Goal: Task Accomplishment & Management: Contribute content

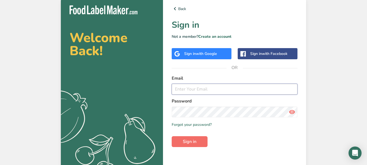
type input "[EMAIL_ADDRESS][DOMAIN_NAME]"
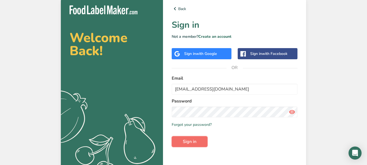
click at [185, 142] on span "Sign in" at bounding box center [190, 141] width 14 height 7
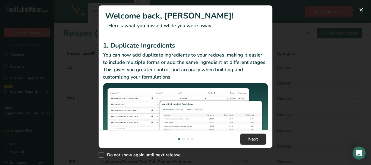
click at [245, 140] on button "Next" at bounding box center [253, 139] width 26 height 11
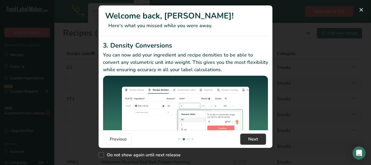
click at [245, 140] on button "Next" at bounding box center [253, 139] width 26 height 11
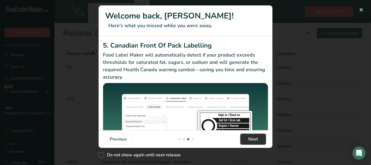
click at [249, 139] on span "Next" at bounding box center [253, 139] width 10 height 7
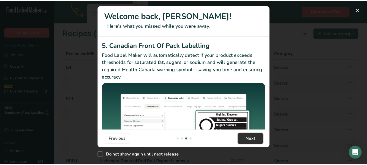
scroll to position [0, 521]
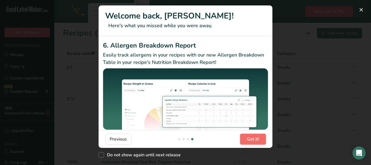
click at [249, 139] on span "Got it!" at bounding box center [253, 139] width 12 height 7
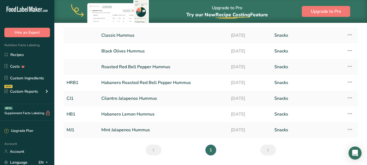
scroll to position [0, 0]
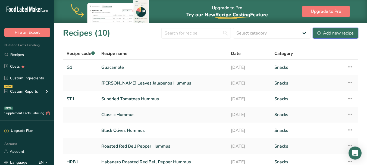
click at [344, 31] on div "Add new recipe" at bounding box center [335, 33] width 36 height 7
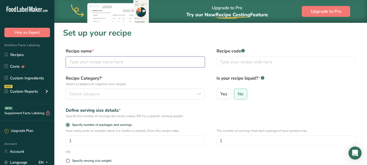
click at [148, 62] on input "text" at bounding box center [135, 61] width 139 height 11
type input "Salsa"
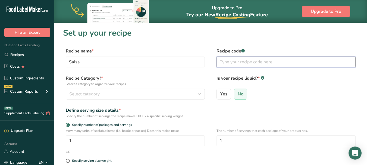
click at [258, 64] on input "text" at bounding box center [285, 61] width 139 height 11
type input "[PERSON_NAME]"
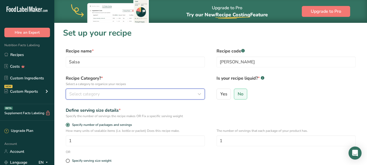
click at [146, 93] on div "Select category" at bounding box center [133, 94] width 129 height 7
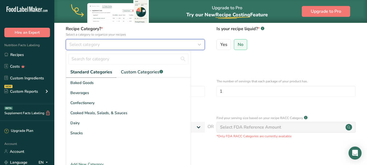
scroll to position [51, 0]
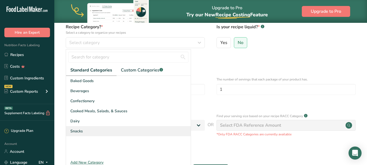
click at [77, 129] on span "Snacks" at bounding box center [76, 131] width 12 height 6
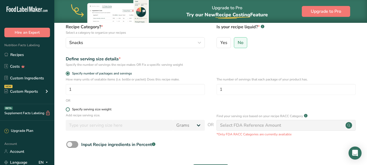
click at [68, 110] on span at bounding box center [68, 109] width 4 height 4
click at [68, 110] on input "Specify serving size weight" at bounding box center [68, 109] width 4 height 4
radio input "true"
radio input "false"
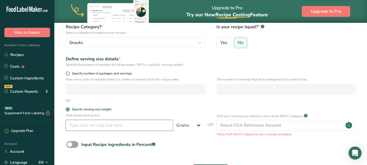
click at [135, 126] on input "number" at bounding box center [119, 125] width 107 height 11
type input "8"
click at [199, 123] on select "Grams kg mg mcg lb oz l mL fl oz tbsp tsp cup qt gallon" at bounding box center [189, 125] width 32 height 11
select select "18"
click at [173, 120] on select "Grams kg mg mcg lb oz l mL fl oz tbsp tsp cup qt gallon" at bounding box center [189, 125] width 32 height 11
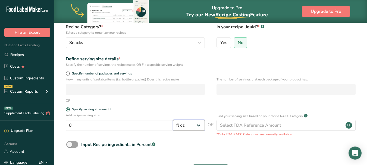
select select "22"
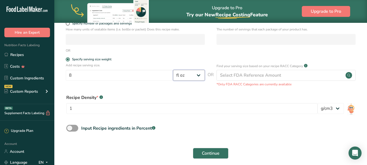
scroll to position [102, 0]
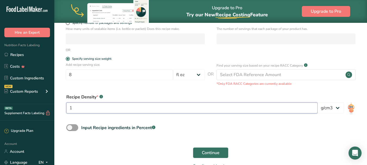
click at [156, 107] on input "1" at bounding box center [191, 107] width 251 height 11
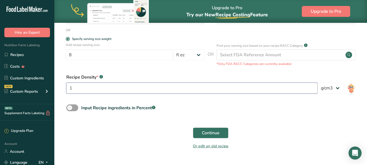
scroll to position [132, 0]
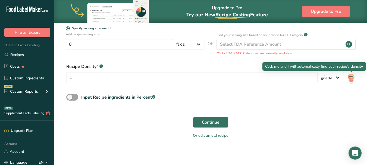
click at [351, 76] on img at bounding box center [351, 78] width 8 height 12
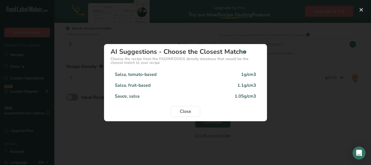
click at [249, 74] on div "1g/cm3" at bounding box center [248, 74] width 15 height 7
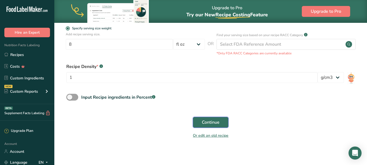
click at [205, 121] on span "Continue" at bounding box center [211, 122] width 18 height 7
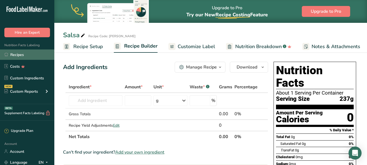
click at [17, 54] on link "Recipes" at bounding box center [27, 54] width 54 height 10
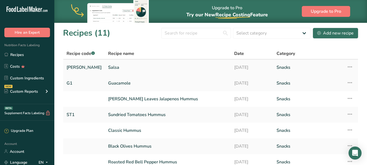
click at [78, 66] on link "[PERSON_NAME]" at bounding box center [83, 67] width 35 height 11
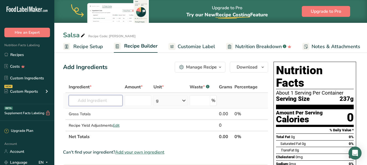
click at [95, 101] on input "text" at bounding box center [96, 100] width 54 height 11
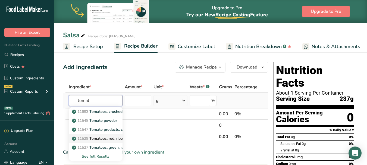
type input "tomat"
click at [98, 139] on p "11529 Tomatoes, red, ripe, raw, year round average" at bounding box center [120, 138] width 94 height 6
type input "Tomatoes, red, ripe, raw, year round average"
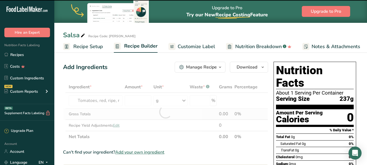
type input "0"
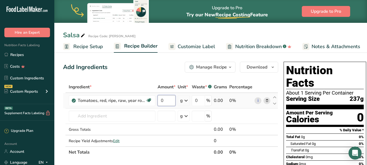
click at [166, 100] on input "0" at bounding box center [166, 100] width 18 height 11
type input "5"
click at [185, 98] on div "Ingredient * Amount * Unit * Waste * .a-a{fill:#347362;}.b-a{fill:#fff;} Grams …" at bounding box center [170, 119] width 215 height 77
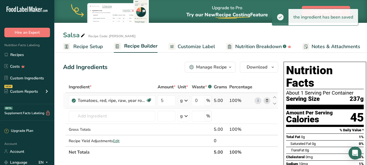
click at [186, 101] on icon at bounding box center [186, 101] width 7 height 10
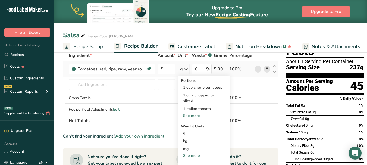
scroll to position [33, 0]
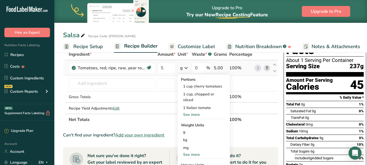
click at [195, 154] on div "See more" at bounding box center [204, 154] width 46 height 6
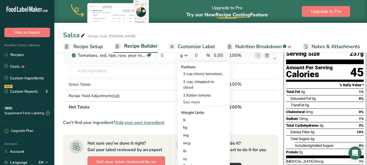
scroll to position [54, 0]
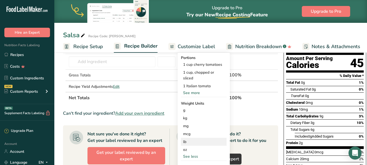
click at [184, 138] on div "lb" at bounding box center [204, 142] width 46 height 8
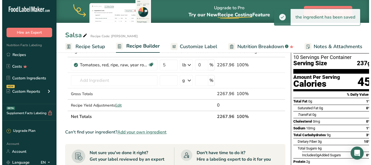
scroll to position [34, 0]
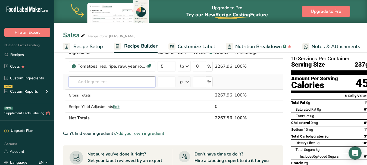
click at [116, 83] on input "text" at bounding box center [112, 81] width 87 height 11
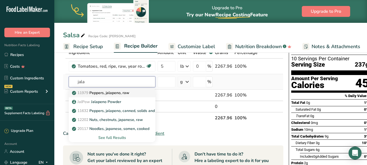
type input "jala"
click at [116, 92] on p "11979 [PERSON_NAME], jalapeno, raw" at bounding box center [101, 93] width 56 height 6
type input "Peppers, jalapeno, raw"
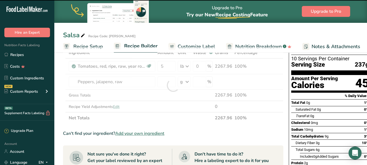
type input "0"
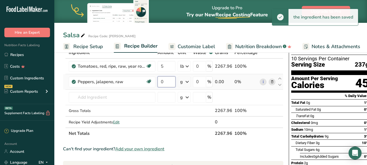
click at [164, 83] on input "0" at bounding box center [166, 81] width 18 height 11
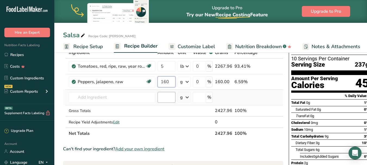
type input "160"
click at [139, 98] on div "Ingredient * Amount * Unit * Waste * .a-a{fill:#347362;}.b-a{fill:#fff;} Grams …" at bounding box center [173, 93] width 220 height 92
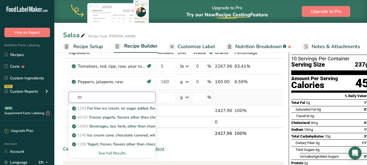
type input "t"
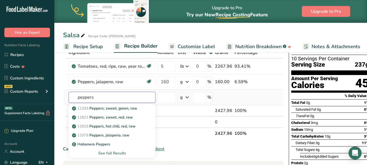
type input "peppers"
click at [118, 152] on div "See full Results" at bounding box center [112, 153] width 78 height 6
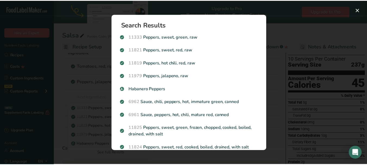
scroll to position [119, 0]
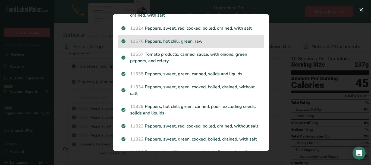
click at [190, 42] on p "11670 Peppers, hot chili, green, raw" at bounding box center [190, 41] width 139 height 7
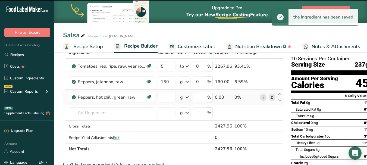
type input "0"
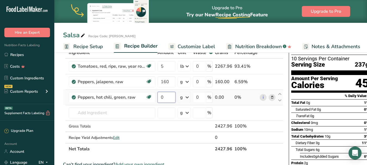
click at [165, 99] on input "0" at bounding box center [166, 97] width 18 height 11
type input "10"
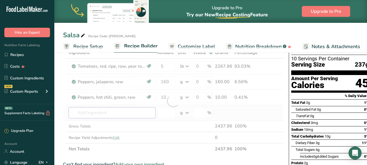
click at [147, 113] on div "Ingredient * Amount * Unit * Waste * .a-a{fill:#347362;}.b-a{fill:#fff;} Grams …" at bounding box center [173, 100] width 220 height 107
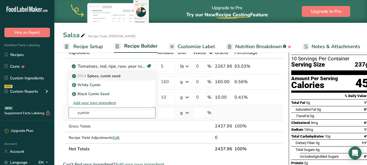
type input "cumin"
click at [113, 77] on p "2014 Spices, cumin seed" at bounding box center [96, 76] width 47 height 6
type input "Spices, cumin seed"
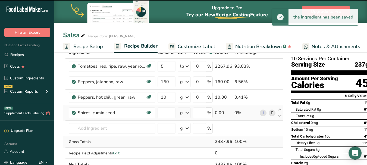
type input "0"
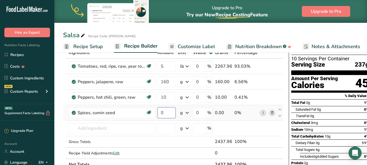
click at [164, 116] on input "0" at bounding box center [166, 112] width 18 height 11
type input "1"
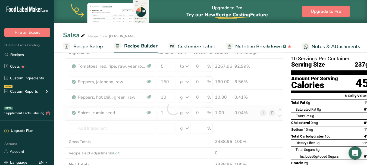
click at [185, 112] on div "Ingredient * Amount * Unit * Waste * .a-a{fill:#347362;}.b-a{fill:#fff;} Grams …" at bounding box center [173, 108] width 220 height 123
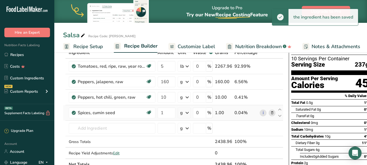
click at [185, 112] on icon at bounding box center [187, 113] width 7 height 10
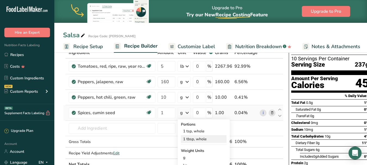
click at [191, 140] on div "1 tbsp, whole" at bounding box center [204, 139] width 46 height 8
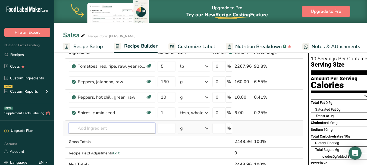
click at [139, 130] on input "text" at bounding box center [112, 128] width 87 height 11
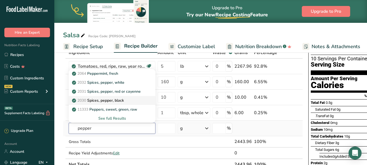
type input "pepper"
click at [107, 102] on p "2030 Spices, pepper, black" at bounding box center [98, 100] width 51 height 6
type input "Spices, pepper, black"
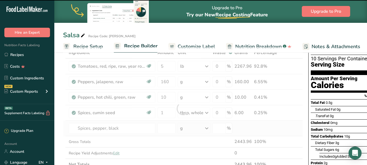
type input "0"
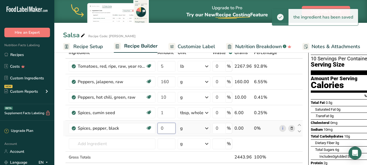
click at [166, 128] on input "0" at bounding box center [166, 128] width 18 height 11
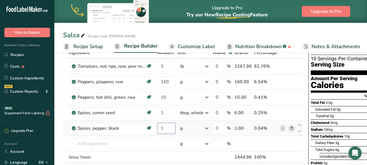
type input "1"
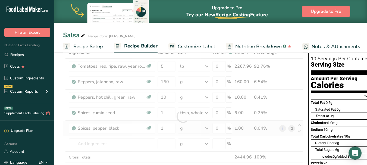
click at [207, 127] on div "Ingredient * Amount * Unit * Waste * .a-a{fill:#347362;}.b-a{fill:#fff;} Grams …" at bounding box center [183, 116] width 240 height 138
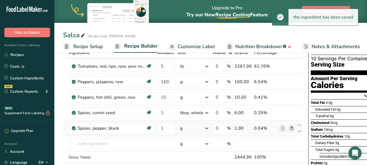
click at [207, 127] on icon at bounding box center [206, 128] width 7 height 10
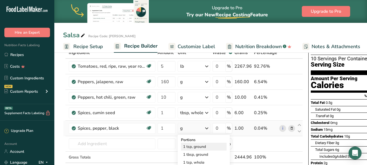
click at [198, 144] on div "1 tsp, ground" at bounding box center [204, 146] width 46 height 8
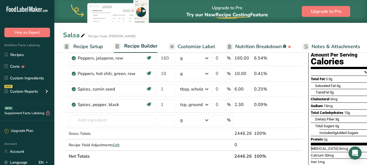
scroll to position [59, 0]
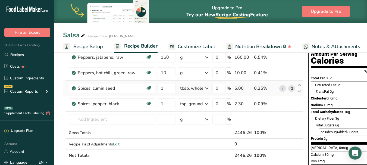
click at [206, 88] on icon at bounding box center [206, 88] width 7 height 10
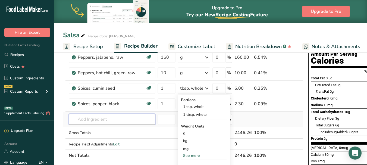
click at [98, 120] on input "text" at bounding box center [112, 119] width 87 height 11
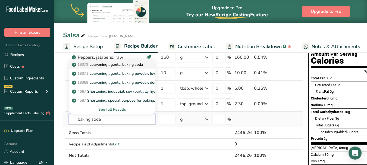
type input "baking soda"
click at [118, 66] on p "18372 Leavening agents, baking soda" at bounding box center [108, 65] width 70 height 6
type input "Leavening agents, baking soda"
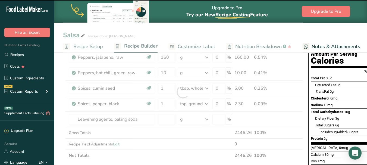
type input "0"
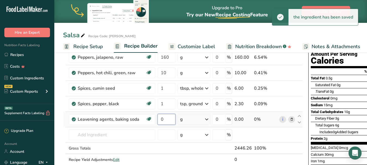
click at [162, 120] on input "0" at bounding box center [166, 119] width 18 height 11
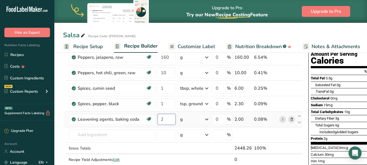
type input "2"
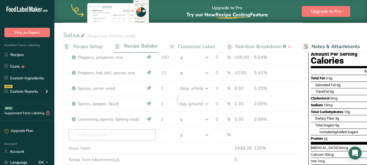
click at [129, 138] on div "Ingredient * Amount * Unit * Waste * .a-a{fill:#347362;}.b-a{fill:#fff;} Grams …" at bounding box center [183, 100] width 240 height 154
click at [129, 138] on div at bounding box center [183, 100] width 240 height 154
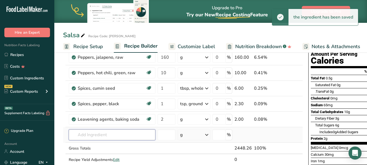
click at [130, 135] on input "text" at bounding box center [112, 134] width 87 height 11
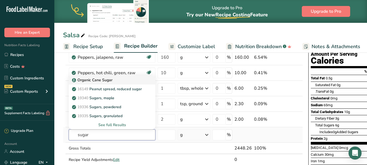
type input "sugar"
click at [107, 81] on p "Organic Cane Sugar" at bounding box center [92, 80] width 39 height 6
type input "Organic Cane Sugar"
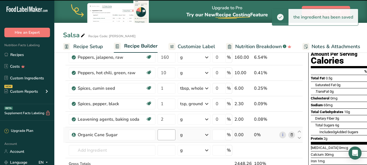
type input "0"
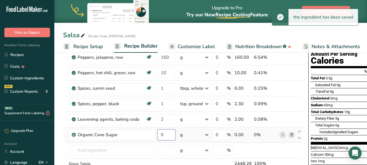
click at [163, 135] on input "0" at bounding box center [166, 134] width 18 height 11
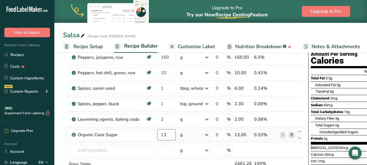
type input "1"
type input "0.33"
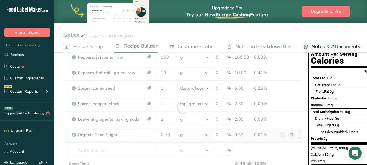
click at [205, 133] on div "Ingredient * Amount * Unit * Waste * .a-a{fill:#347362;}.b-a{fill:#fff;} Grams …" at bounding box center [183, 107] width 240 height 169
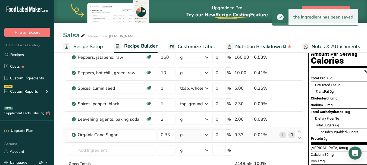
click at [206, 135] on icon at bounding box center [206, 135] width 7 height 10
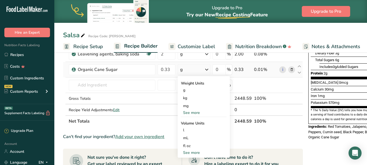
scroll to position [135, 0]
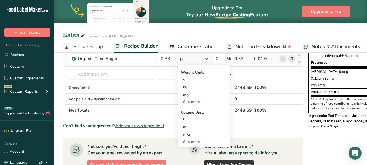
click at [191, 142] on div "See more" at bounding box center [204, 142] width 46 height 6
select select "22"
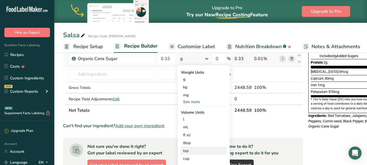
click at [188, 151] on div "tsp" at bounding box center [203, 151] width 41 height 6
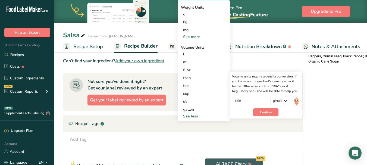
scroll to position [200, 0]
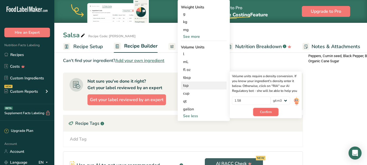
click at [265, 111] on span "Confirm" at bounding box center [266, 111] width 12 height 5
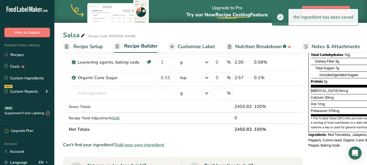
scroll to position [115, 0]
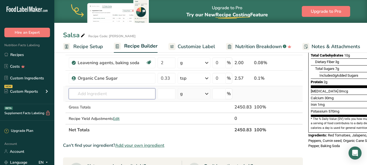
click at [115, 95] on input "text" at bounding box center [112, 93] width 87 height 11
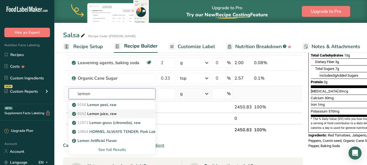
type input "lemon"
click at [112, 111] on p "9152 Lemon juice, raw" at bounding box center [95, 114] width 44 height 6
type input "Lemon juice, raw"
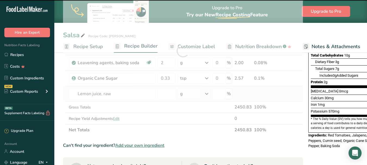
type input "0"
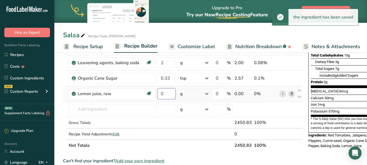
click at [166, 94] on input "0" at bounding box center [166, 93] width 18 height 11
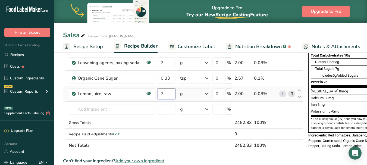
type input "2"
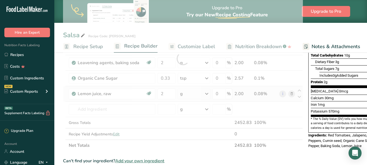
click at [205, 93] on div "Ingredient * Amount * Unit * Waste * .a-a{fill:#347362;}.b-a{fill:#fff;} Grams …" at bounding box center [183, 58] width 240 height 185
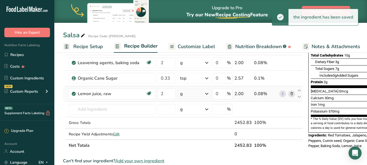
click at [205, 93] on icon at bounding box center [206, 94] width 7 height 10
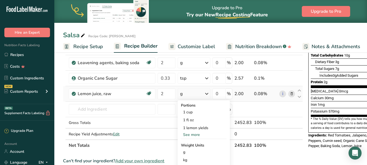
click at [195, 134] on div "See more" at bounding box center [204, 135] width 46 height 6
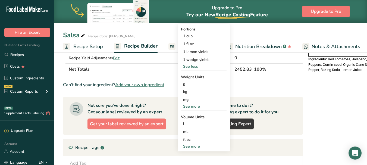
scroll to position [202, 0]
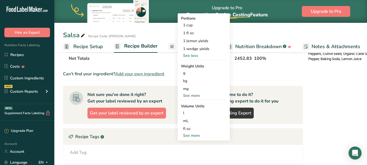
click at [194, 135] on div "See more" at bounding box center [204, 135] width 46 height 6
select select "22"
click at [189, 138] on div "tbsp" at bounding box center [203, 137] width 41 height 6
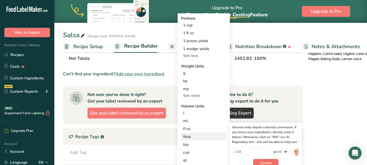
click at [259, 161] on button "Confirm" at bounding box center [265, 163] width 25 height 8
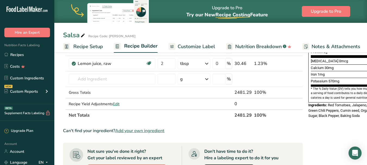
scroll to position [144, 0]
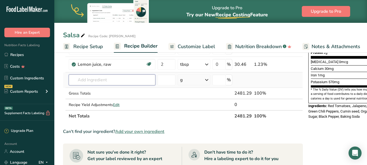
click at [79, 81] on input "text" at bounding box center [112, 79] width 87 height 11
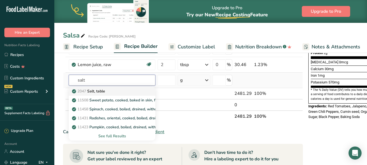
type input "salt"
click at [93, 90] on p "2047 Salt, table" at bounding box center [89, 91] width 32 height 6
type input "Salt, table"
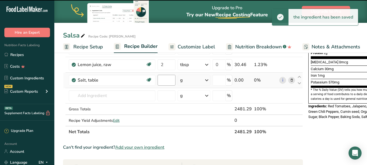
type input "0"
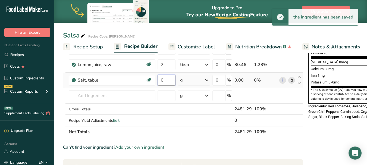
click at [164, 80] on input "0" at bounding box center [166, 80] width 18 height 11
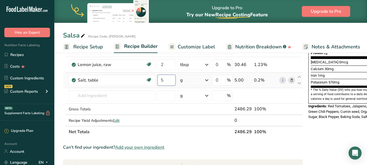
type input "5"
click at [207, 79] on div "Ingredient * Amount * Unit * Waste * .a-a{fill:#347362;}.b-a{fill:#fff;} Grams …" at bounding box center [183, 37] width 240 height 200
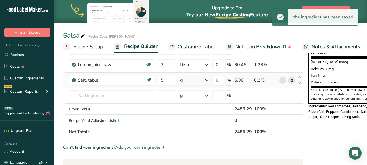
click at [207, 79] on icon at bounding box center [206, 80] width 7 height 10
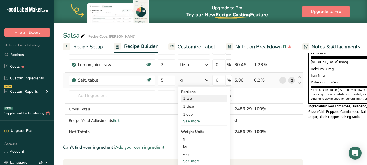
click at [190, 100] on div "1 tsp" at bounding box center [204, 98] width 46 height 8
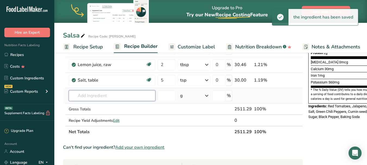
click at [123, 98] on input "text" at bounding box center [112, 95] width 87 height 11
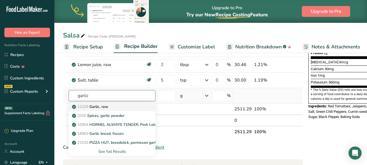
type input "garlic"
click at [108, 107] on p "11215 Garlic, raw" at bounding box center [90, 107] width 35 height 6
type input "Garlic, raw"
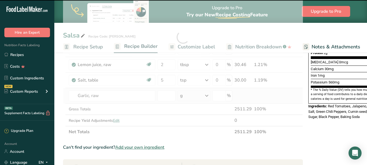
type input "0"
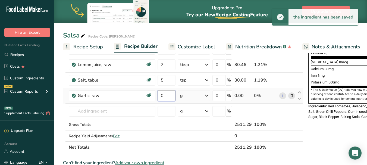
click at [166, 96] on input "0" at bounding box center [166, 95] width 18 height 11
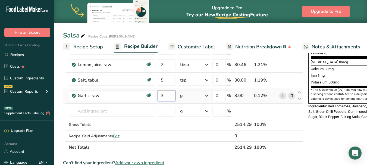
type input "3"
click at [206, 96] on div "Ingredient * Amount * Unit * Waste * .a-a{fill:#347362;}.b-a{fill:#fff;} Grams …" at bounding box center [183, 45] width 240 height 216
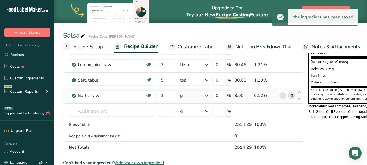
click at [206, 96] on icon at bounding box center [206, 96] width 7 height 10
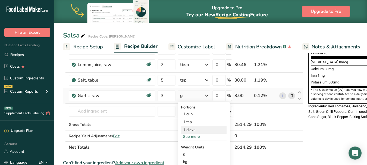
click at [194, 128] on div "1 clove" at bounding box center [204, 130] width 46 height 8
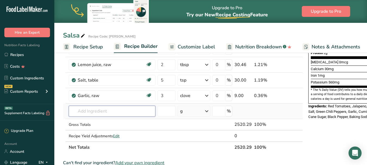
click at [128, 112] on input "text" at bounding box center [112, 111] width 87 height 11
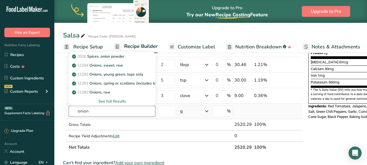
type input "onion"
click at [105, 100] on div "See full Results" at bounding box center [112, 101] width 78 height 6
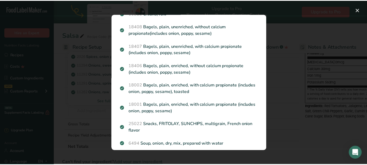
scroll to position [0, 0]
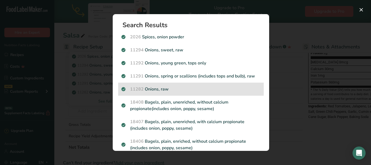
click at [164, 94] on div "11282 Onions, raw" at bounding box center [190, 89] width 145 height 13
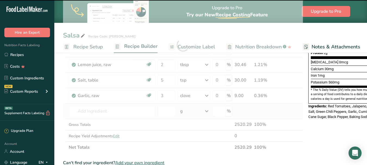
type input "0"
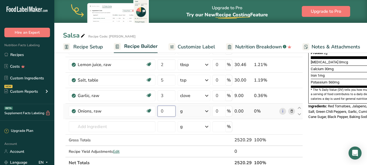
click at [170, 110] on input "0" at bounding box center [166, 111] width 18 height 11
type input "0.75"
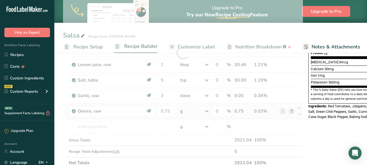
click at [206, 111] on div "Ingredient * Amount * Unit * Waste * .a-a{fill:#347362;}.b-a{fill:#fff;} Grams …" at bounding box center [183, 52] width 240 height 231
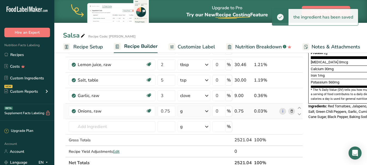
click at [206, 111] on icon at bounding box center [206, 111] width 7 height 10
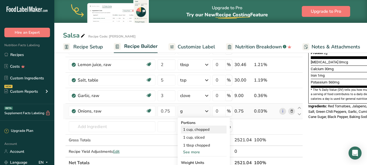
click at [202, 130] on div "1 cup, chopped" at bounding box center [204, 129] width 46 height 8
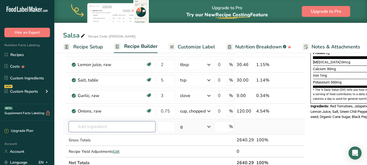
click at [142, 129] on input "text" at bounding box center [112, 126] width 87 height 11
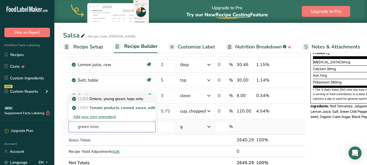
type input "green onio"
click at [132, 99] on p "11292 Onions, young green, tops only" at bounding box center [108, 99] width 70 height 6
type input "Onions, young green, tops only"
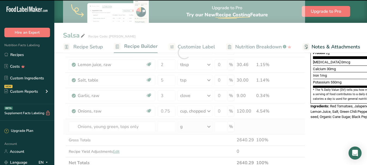
type input "0"
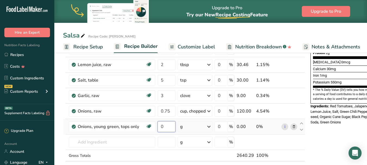
click at [169, 126] on input "0" at bounding box center [166, 126] width 18 height 11
type input "50"
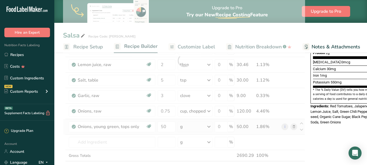
click at [186, 127] on div "Ingredient * Amount * Unit * Waste * .a-a{fill:#347362;}.b-a{fill:#fff;} Grams …" at bounding box center [184, 60] width 242 height 247
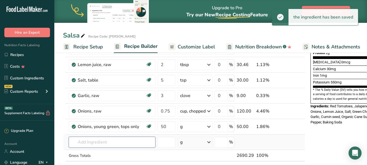
click at [110, 141] on input "text" at bounding box center [112, 142] width 87 height 11
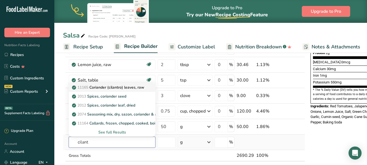
type input "cilant"
click at [122, 88] on p "11165 Coriander (cilantro) leaves, raw" at bounding box center [108, 87] width 71 height 6
type input "Coriander (cilantro) leaves, raw"
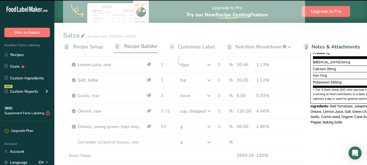
type input "0"
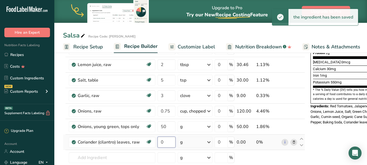
click at [164, 141] on input "0" at bounding box center [166, 142] width 18 height 11
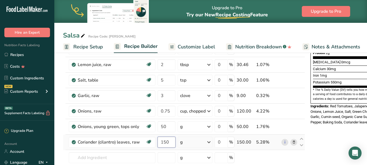
type input "150"
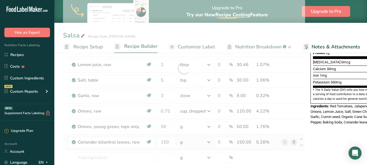
click at [185, 142] on div "Ingredient * Amount * Unit * Waste * .a-a{fill:#347362;}.b-a{fill:#fff;} Grams …" at bounding box center [184, 68] width 242 height 262
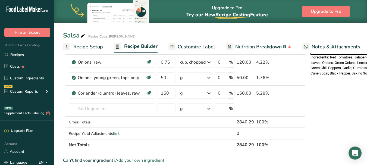
scroll to position [199, 0]
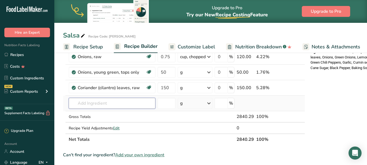
click at [144, 103] on input "text" at bounding box center [112, 103] width 87 height 11
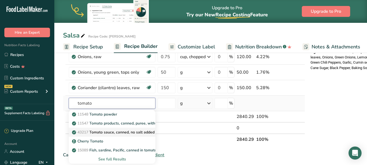
type input "tomato"
click at [134, 132] on p "43217 Tomato sauce, canned, no salt added" at bounding box center [113, 132] width 81 height 6
type input "Tomato sauce, canned, no salt added"
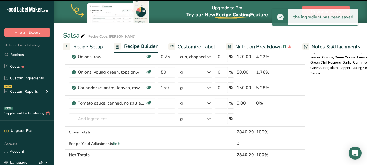
type input "0"
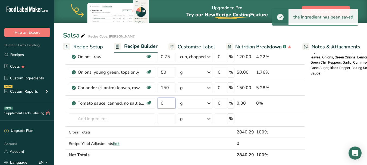
click at [166, 105] on input "0" at bounding box center [166, 103] width 18 height 11
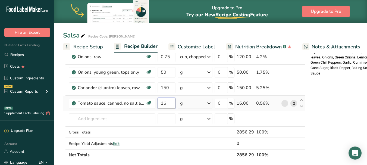
type input "16"
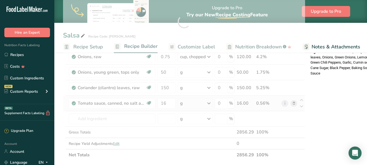
click at [210, 101] on div "Ingredient * Amount * Unit * Waste * .a-a{fill:#347362;}.b-a{fill:#fff;} Grams …" at bounding box center [184, 22] width 242 height 278
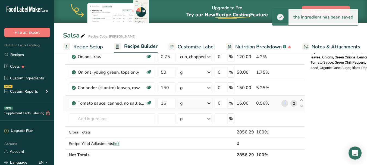
click at [210, 101] on icon at bounding box center [208, 103] width 7 height 10
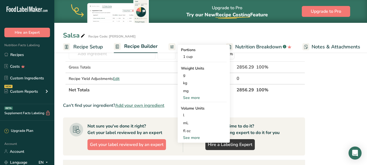
scroll to position [264, 0]
click at [196, 131] on div "fl oz" at bounding box center [203, 131] width 41 height 6
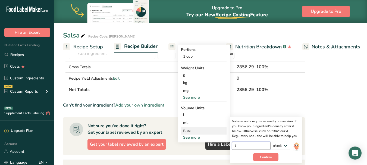
click at [246, 146] on input "1" at bounding box center [251, 145] width 39 height 8
type input "1.05"
click at [265, 155] on span "Confirm" at bounding box center [266, 156] width 12 height 5
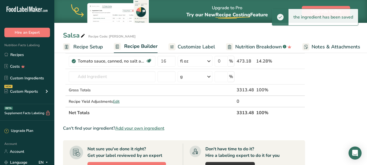
scroll to position [229, 0]
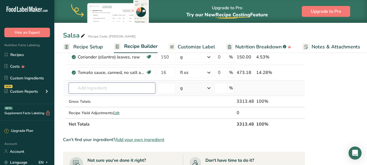
click at [110, 90] on input "text" at bounding box center [112, 88] width 87 height 11
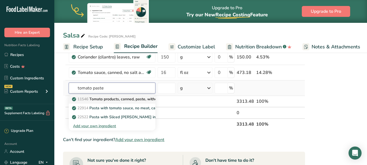
type input "tomato paste"
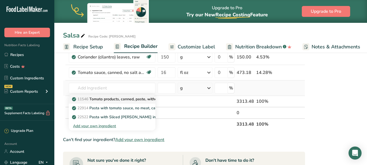
click at [115, 99] on p "11546 Tomato products, canned, paste, without salt added (Includes foods for US…" at bounding box center [175, 99] width 204 height 6
type input "Tomato products, canned, paste, without salt added (Includes foods for USDA's F…"
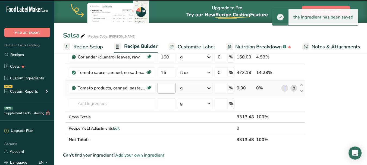
type input "0"
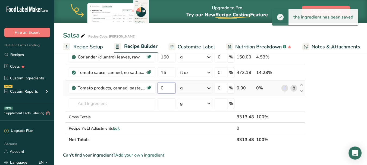
click at [166, 89] on input "0" at bounding box center [166, 88] width 18 height 11
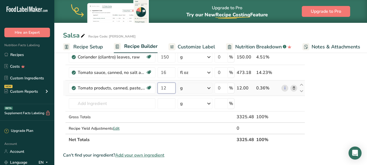
type input "12"
click at [210, 87] on icon at bounding box center [208, 88] width 7 height 10
click at [196, 129] on div "See more" at bounding box center [204, 129] width 46 height 6
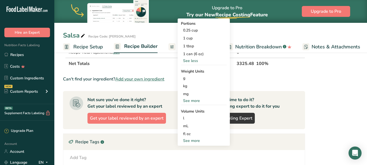
scroll to position [316, 0]
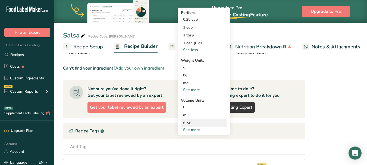
click at [187, 123] on div "fl oz" at bounding box center [203, 123] width 41 height 6
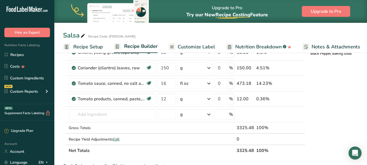
scroll to position [217, 0]
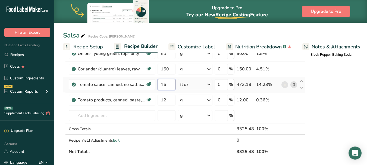
click at [172, 82] on input "16" at bounding box center [166, 84] width 18 height 11
type input "1"
type input "460"
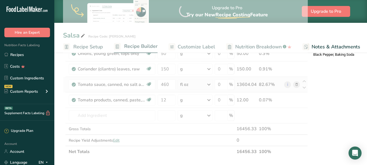
click at [209, 82] on div "Ingredient * Amount * Unit * Waste * .a-a{fill:#347362;}.b-a{fill:#fff;} Grams …" at bounding box center [185, 10] width 245 height 293
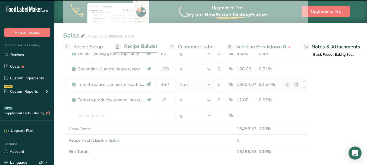
click at [209, 82] on icon at bounding box center [208, 85] width 7 height 10
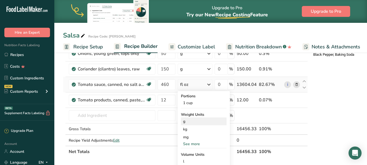
click at [192, 120] on div "g" at bounding box center [204, 121] width 46 height 8
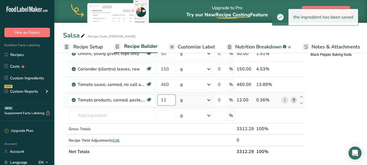
click at [168, 100] on input "12" at bounding box center [166, 99] width 18 height 11
type input "1"
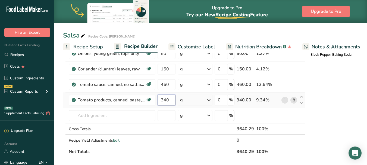
type input "340"
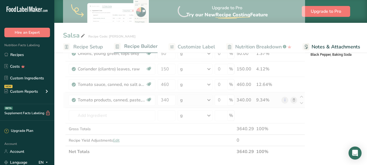
click at [190, 101] on div "Ingredient * Amount * Unit * Waste * .a-a{fill:#347362;}.b-a{fill:#fff;} Grams …" at bounding box center [184, 10] width 242 height 293
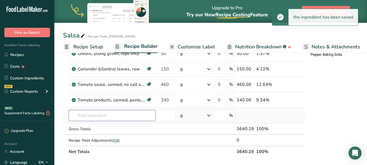
click at [134, 115] on input "text" at bounding box center [112, 115] width 87 height 11
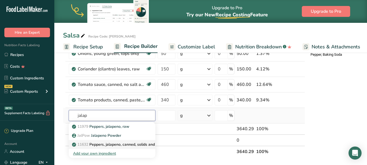
type input "jalap"
click at [136, 145] on p "11632 Peppers, jalapeno, canned, solids and liquids" at bounding box center [120, 144] width 94 height 6
type input "Peppers, jalapeno, canned, solids and liquids"
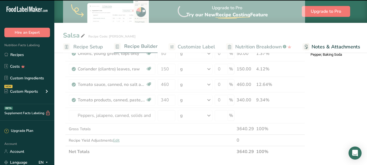
type input "0"
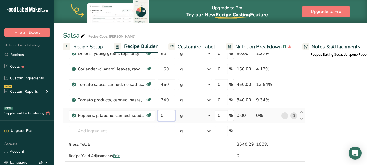
click at [165, 117] on input "0" at bounding box center [166, 115] width 18 height 11
type input "75"
click at [185, 118] on div "Ingredient * Amount * Unit * Waste * .a-a{fill:#347362;}.b-a{fill:#fff;} Grams …" at bounding box center [184, 18] width 242 height 309
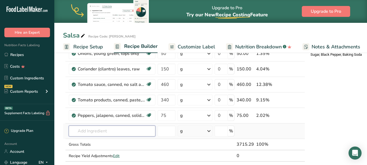
click at [135, 130] on input "text" at bounding box center [112, 130] width 87 height 11
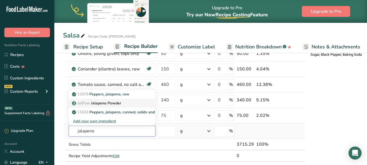
type input "jalapeno"
click at [107, 102] on p "JalPow Jalapeno Powder" at bounding box center [97, 103] width 48 height 6
type input "Jalapeno Powder"
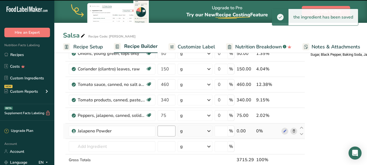
type input "0"
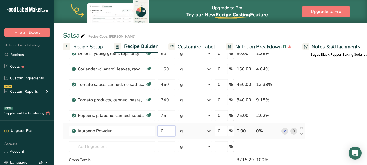
click at [167, 131] on input "0" at bounding box center [166, 130] width 18 height 11
type input "1"
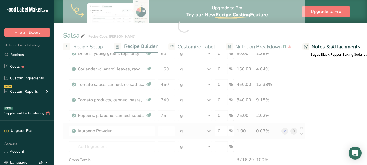
click at [210, 130] on div "Ingredient * Amount * Unit * Waste * .a-a{fill:#347362;}.b-a{fill:#fff;} Grams …" at bounding box center [184, 26] width 242 height 324
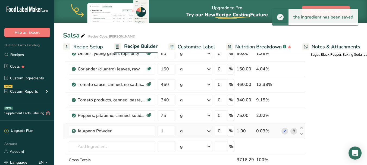
click at [210, 130] on icon at bounding box center [208, 131] width 7 height 10
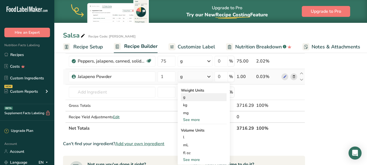
scroll to position [283, 0]
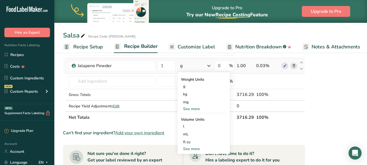
click at [198, 147] on div "See more" at bounding box center [204, 149] width 46 height 6
select select "22"
click at [189, 157] on div "tsp" at bounding box center [203, 158] width 41 height 6
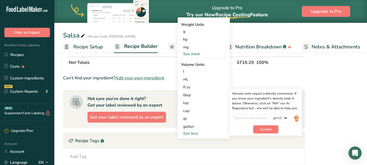
scroll to position [348, 0]
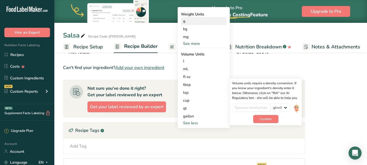
click at [183, 21] on div "g" at bounding box center [204, 21] width 46 height 8
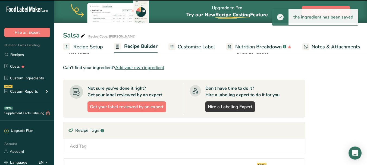
scroll to position [265, 0]
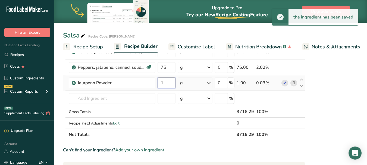
click at [166, 84] on input "1" at bounding box center [166, 82] width 18 height 11
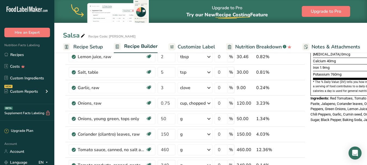
scroll to position [0, 0]
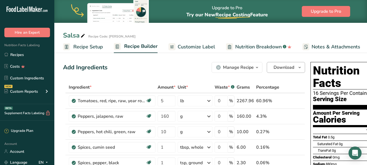
type input "5"
click at [274, 68] on span "Download" at bounding box center [283, 67] width 21 height 7
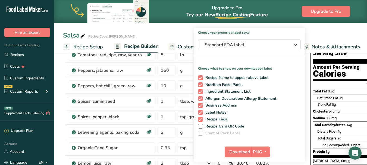
scroll to position [67, 0]
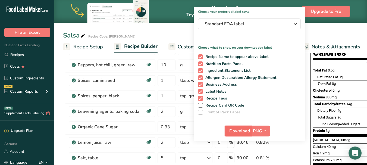
click at [248, 131] on span "Download" at bounding box center [239, 131] width 21 height 7
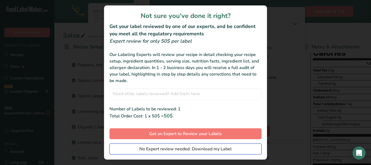
click at [239, 148] on button "No Expert review needed. Download my Label" at bounding box center [185, 148] width 152 height 11
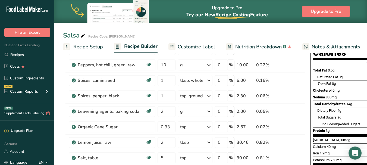
scroll to position [0, 0]
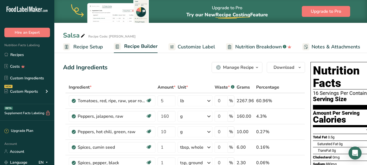
click at [238, 67] on div "Manage Recipe" at bounding box center [238, 67] width 31 height 7
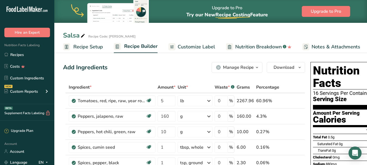
click at [90, 46] on span "Recipe Setup" at bounding box center [88, 46] width 30 height 7
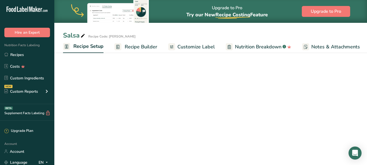
scroll to position [0, 2]
select select "18"
select select "22"
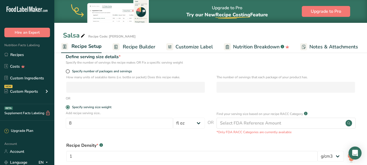
scroll to position [67, 0]
click at [73, 123] on input "8" at bounding box center [119, 123] width 107 height 11
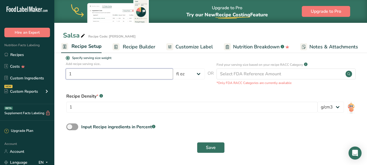
scroll to position [0, 0]
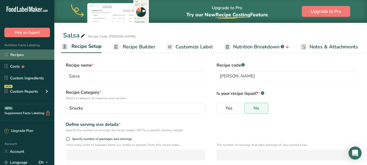
type input "1"
click at [16, 55] on link "Recipes" at bounding box center [27, 54] width 54 height 10
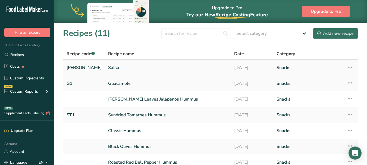
click at [108, 66] on link "Salsa" at bounding box center [167, 67] width 119 height 11
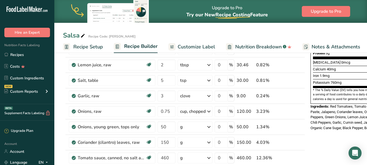
scroll to position [288, 0]
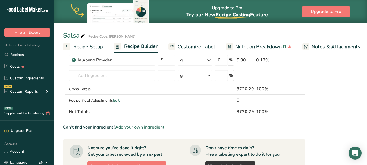
click at [94, 45] on span "Recipe Setup" at bounding box center [88, 46] width 30 height 7
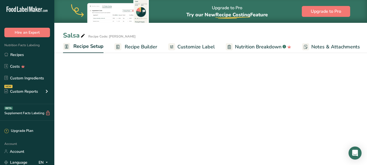
scroll to position [0, 2]
select select "18"
select select "22"
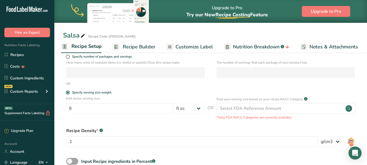
scroll to position [80, 0]
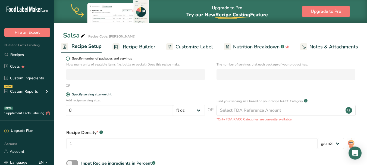
click at [68, 59] on span at bounding box center [68, 58] width 4 height 4
click at [68, 59] on input "Specify number of packages and servings" at bounding box center [68, 59] width 4 height 4
radio input "true"
radio input "false"
select select "0"
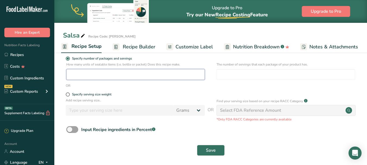
click at [89, 77] on input "number" at bounding box center [135, 74] width 138 height 11
type input "16"
click at [254, 75] on input "number" at bounding box center [285, 74] width 138 height 11
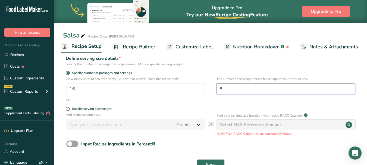
scroll to position [83, 0]
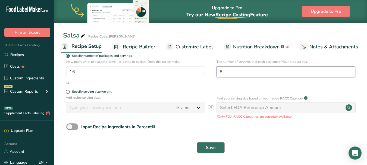
type input "8"
click at [209, 147] on span "Save" at bounding box center [211, 147] width 10 height 7
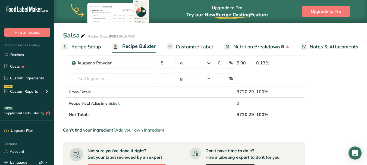
scroll to position [284, 0]
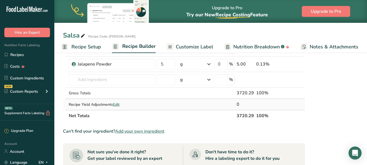
click at [119, 105] on span "Edit" at bounding box center [116, 104] width 7 height 5
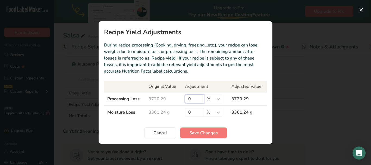
click at [192, 100] on input "0" at bounding box center [194, 98] width 19 height 9
type input "88"
click at [218, 98] on select "% g kg mg mcg lb oz" at bounding box center [213, 98] width 18 height 9
select select "0"
click at [204, 94] on select "% g kg mg mcg lb oz" at bounding box center [213, 98] width 18 height 9
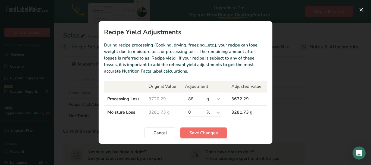
click at [202, 133] on span "Save Changes" at bounding box center [203, 132] width 28 height 7
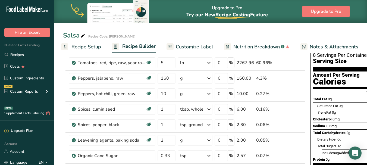
scroll to position [32, 0]
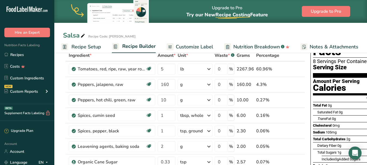
click at [340, 110] on span "0g" at bounding box center [340, 112] width 4 height 4
click at [351, 80] on div "Amount Per Serving Calories" at bounding box center [336, 86] width 47 height 14
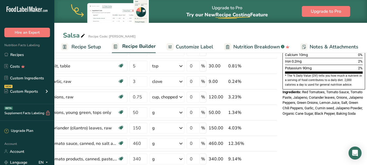
scroll to position [0, 0]
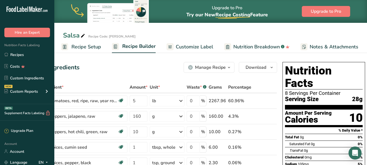
click at [87, 46] on span "Recipe Setup" at bounding box center [86, 46] width 30 height 7
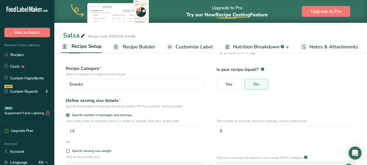
scroll to position [36, 0]
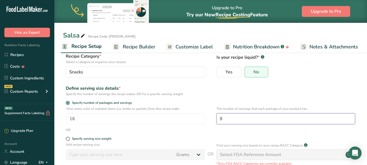
click at [235, 117] on input "8" at bounding box center [285, 118] width 138 height 11
click at [230, 120] on input "8" at bounding box center [285, 118] width 138 height 11
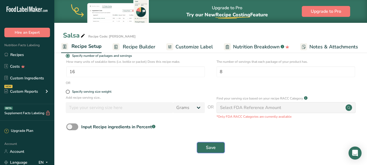
click at [207, 147] on span "Save" at bounding box center [211, 147] width 10 height 7
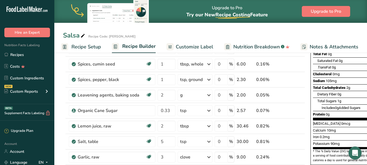
click at [337, 106] on section "Total Fat 0g 0% Saturated Fat 0g 0% Trans Fat 0g Cholesterol 0mg 0% Sodium 105m…" at bounding box center [352, 84] width 78 height 69
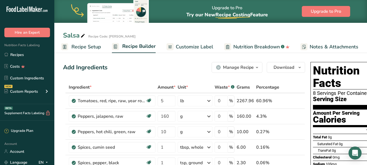
click at [86, 46] on span "Recipe Setup" at bounding box center [86, 46] width 30 height 7
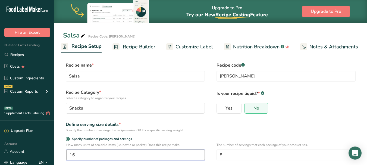
click at [80, 156] on input "16" at bounding box center [135, 154] width 138 height 11
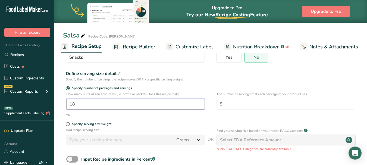
scroll to position [83, 0]
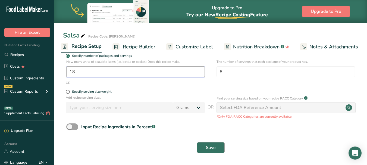
type input "18"
click at [212, 148] on span "Save" at bounding box center [211, 147] width 10 height 7
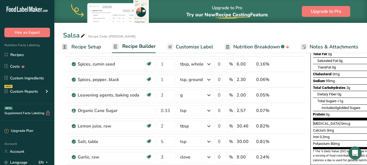
click at [359, 106] on span "Includes 0g Added Sugars" at bounding box center [340, 108] width 39 height 4
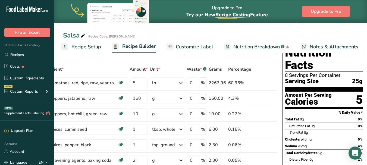
scroll to position [7, 0]
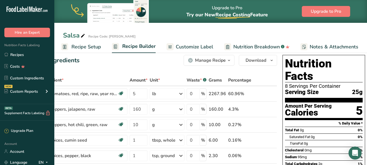
click at [87, 46] on span "Recipe Setup" at bounding box center [86, 46] width 30 height 7
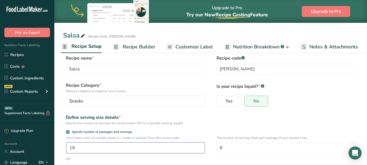
click at [85, 149] on input "18" at bounding box center [135, 147] width 138 height 11
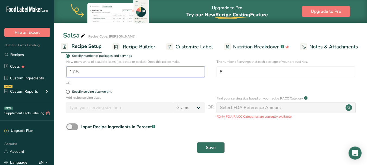
type input "17.5"
click at [213, 145] on span "Save" at bounding box center [211, 147] width 10 height 7
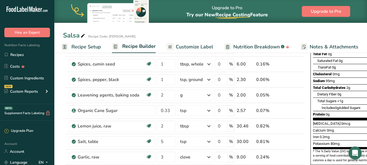
click at [337, 85] on span "Total Carbohydrates" at bounding box center [329, 87] width 33 height 4
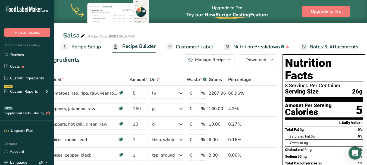
scroll to position [7, 0]
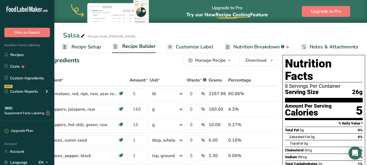
click at [80, 46] on span "Recipe Setup" at bounding box center [86, 46] width 30 height 7
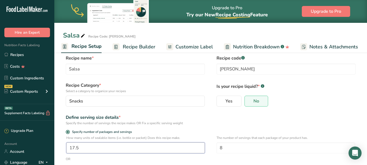
click at [92, 149] on input "17.5" at bounding box center [135, 147] width 138 height 11
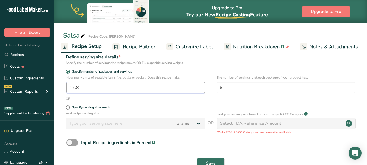
scroll to position [83, 0]
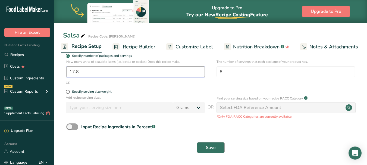
type input "17.8"
click at [217, 145] on button "Save" at bounding box center [211, 147] width 28 height 11
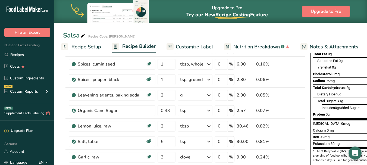
click at [351, 97] on div "Total Sugars <1g" at bounding box center [353, 100] width 73 height 7
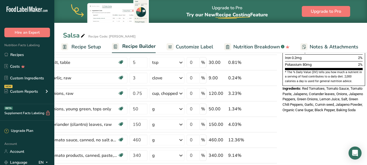
scroll to position [306, 0]
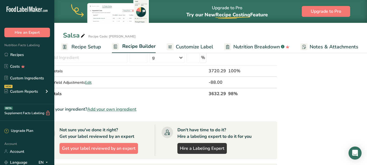
click at [91, 47] on span "Recipe Setup" at bounding box center [86, 46] width 30 height 7
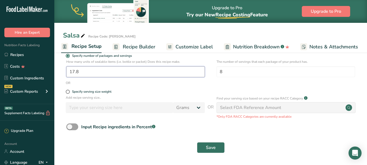
click at [122, 74] on input "17.8" at bounding box center [135, 71] width 138 height 11
type input "17.9"
click at [216, 147] on button "Save" at bounding box center [211, 147] width 28 height 11
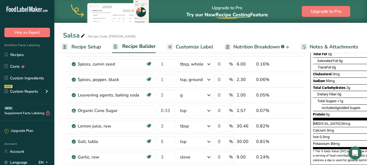
click at [344, 111] on div "Protein 0g" at bounding box center [352, 114] width 78 height 7
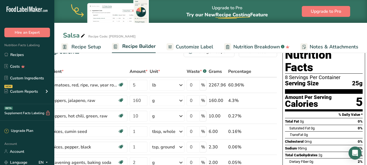
scroll to position [7, 0]
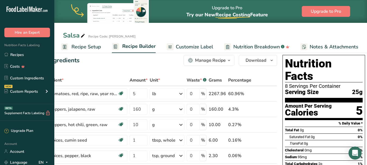
click at [76, 46] on span "Recipe Setup" at bounding box center [86, 46] width 30 height 7
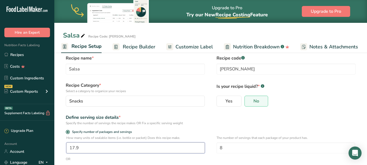
click at [85, 148] on input "17.9" at bounding box center [135, 147] width 138 height 11
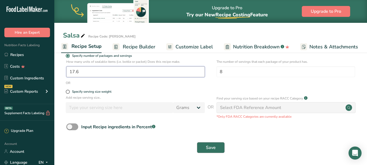
type input "17.6"
click at [213, 145] on span "Save" at bounding box center [211, 147] width 10 height 7
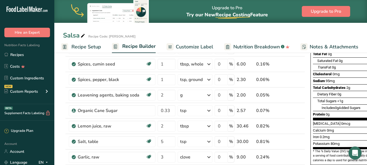
click at [340, 99] on span "<1g" at bounding box center [340, 101] width 6 height 4
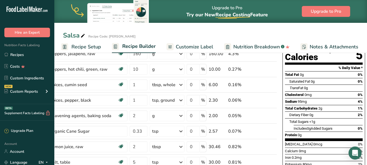
scroll to position [72, 0]
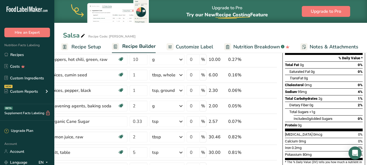
click at [86, 46] on span "Recipe Setup" at bounding box center [86, 46] width 30 height 7
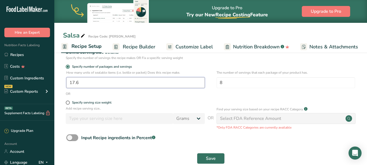
click at [77, 80] on input "17.6" at bounding box center [135, 82] width 138 height 11
type input "17.55"
click at [214, 157] on span "Save" at bounding box center [211, 158] width 10 height 7
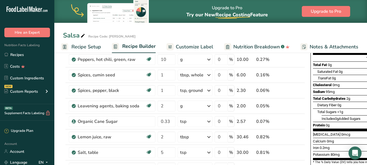
click at [348, 81] on div "Cholesterol 0mg 0%" at bounding box center [352, 84] width 78 height 7
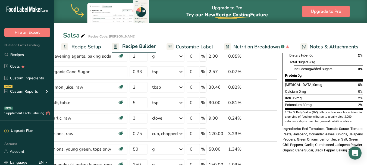
scroll to position [34, 0]
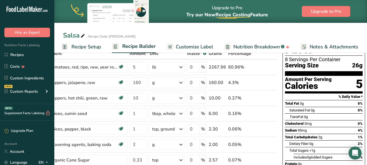
click at [346, 79] on section "Amount Per Serving Calories 5" at bounding box center [324, 85] width 78 height 18
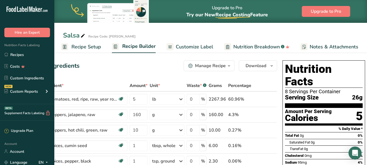
scroll to position [1, 0]
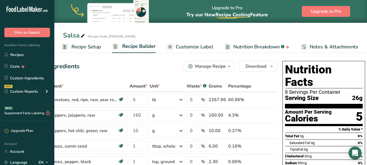
click at [88, 46] on span "Recipe Setup" at bounding box center [86, 46] width 30 height 7
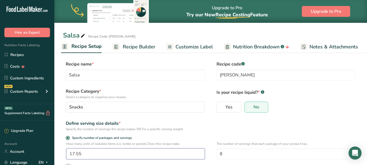
click at [81, 155] on input "17.55" at bounding box center [135, 153] width 138 height 11
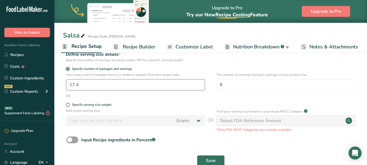
scroll to position [83, 0]
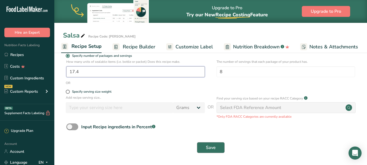
type input "17.4"
click at [202, 147] on button "Save" at bounding box center [211, 147] width 28 height 11
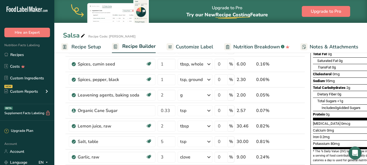
click at [339, 104] on div "Includes 0g Added Sugars 0%" at bounding box center [355, 107] width 69 height 7
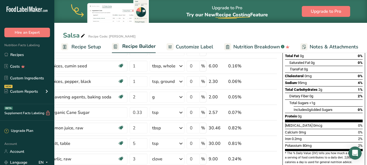
scroll to position [83, 0]
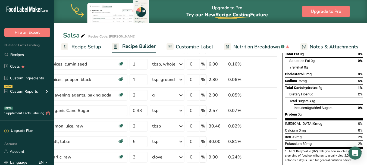
click at [90, 45] on span "Recipe Setup" at bounding box center [86, 46] width 30 height 7
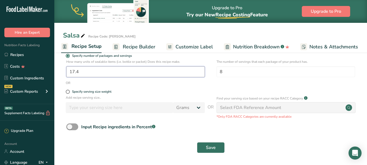
click at [86, 71] on input "17.4" at bounding box center [135, 71] width 138 height 11
type input "17.3"
click at [214, 146] on span "Save" at bounding box center [211, 147] width 10 height 7
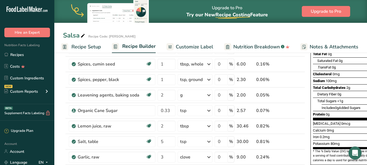
click at [344, 77] on div "Sodium 100mg 4%" at bounding box center [352, 80] width 78 height 7
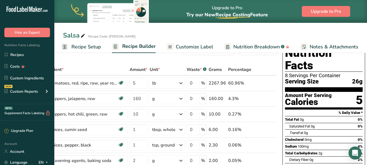
scroll to position [18, 0]
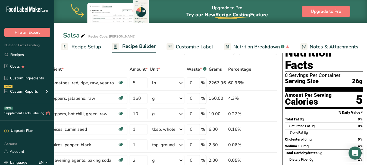
click at [83, 46] on span "Recipe Setup" at bounding box center [86, 46] width 30 height 7
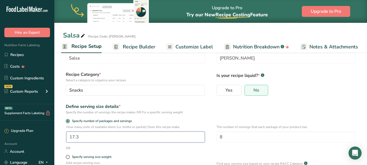
click at [83, 136] on input "17.3" at bounding box center [135, 136] width 138 height 11
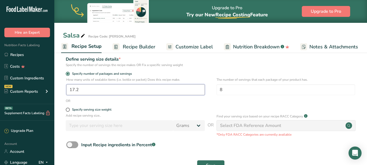
scroll to position [83, 0]
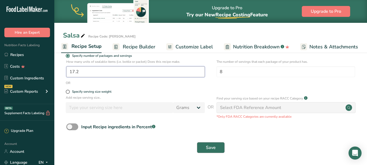
type input "17.2"
click at [213, 146] on span "Save" at bounding box center [211, 147] width 10 height 7
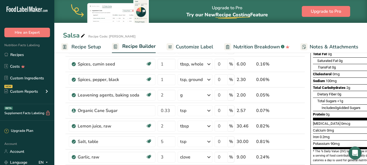
click at [346, 105] on div "Includes 0g Added Sugars" at bounding box center [340, 107] width 39 height 5
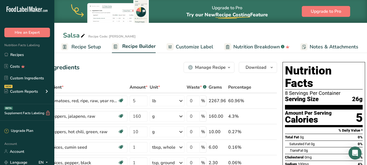
click at [78, 46] on span "Recipe Setup" at bounding box center [86, 46] width 30 height 7
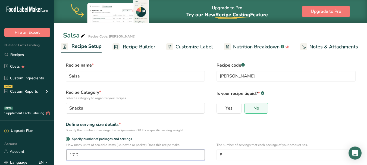
click at [96, 157] on input "17.2" at bounding box center [135, 154] width 138 height 11
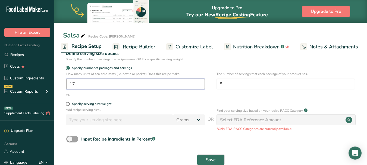
scroll to position [83, 0]
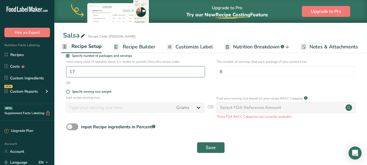
type input "17"
click at [201, 146] on button "Save" at bounding box center [211, 147] width 28 height 11
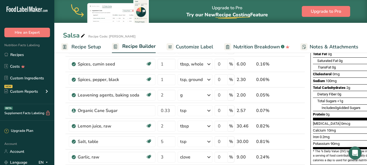
click at [328, 99] on span "Total Sugars" at bounding box center [326, 101] width 19 height 4
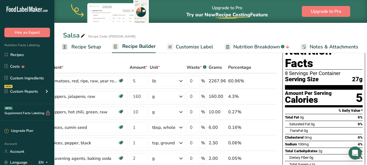
scroll to position [7, 0]
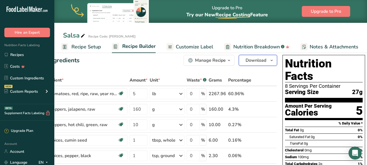
click at [259, 62] on span "Download" at bounding box center [255, 60] width 21 height 7
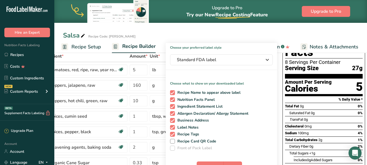
scroll to position [46, 0]
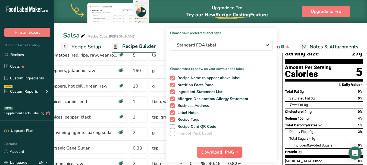
click at [236, 151] on icon "button" at bounding box center [237, 151] width 4 height 7
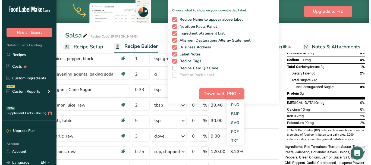
scroll to position [119, 0]
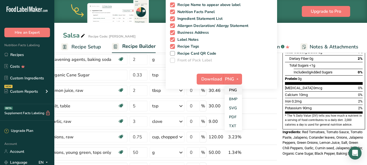
click at [228, 90] on link "PNG" at bounding box center [232, 89] width 17 height 9
click at [207, 79] on span "Download" at bounding box center [211, 79] width 21 height 7
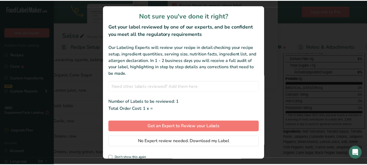
scroll to position [0, 24]
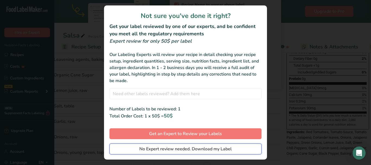
click at [193, 149] on span "No Expert review needed. Download my Label" at bounding box center [185, 148] width 92 height 7
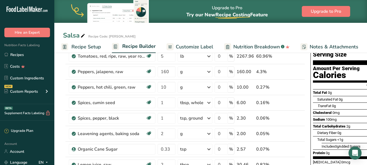
scroll to position [0, 0]
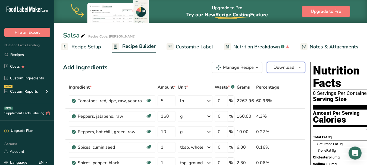
click at [299, 64] on icon "button" at bounding box center [299, 67] width 4 height 7
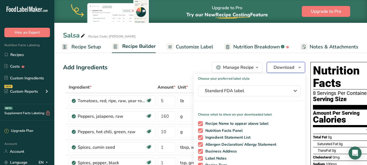
scroll to position [85, 0]
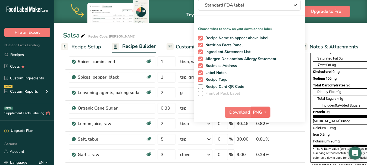
click at [263, 110] on icon "button" at bounding box center [265, 112] width 4 height 7
click at [262, 129] on link "BMP" at bounding box center [260, 132] width 17 height 9
click at [234, 112] on span "Download" at bounding box center [239, 112] width 21 height 7
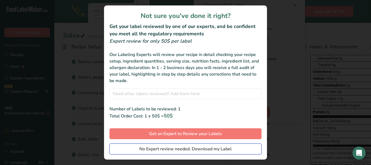
click at [227, 145] on button "No Expert review needed. Download my Label" at bounding box center [185, 148] width 152 height 11
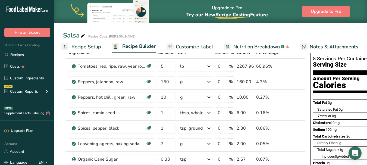
scroll to position [0, 0]
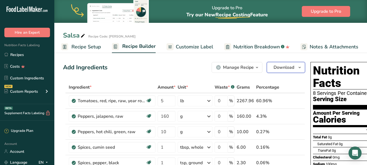
click at [299, 65] on icon "button" at bounding box center [299, 67] width 4 height 7
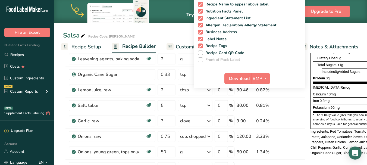
scroll to position [119, 0]
click at [264, 77] on icon "button" at bounding box center [265, 78] width 4 height 7
click at [261, 114] on link "PDF" at bounding box center [260, 116] width 17 height 9
click at [235, 77] on span "Download" at bounding box center [239, 78] width 21 height 7
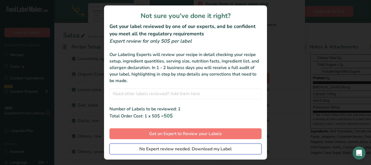
click at [209, 147] on span "No Expert review needed. Download my Label" at bounding box center [185, 148] width 92 height 7
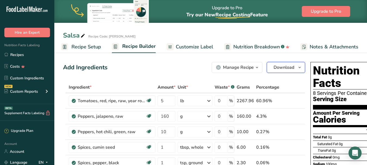
click at [291, 66] on span "Download" at bounding box center [283, 67] width 21 height 7
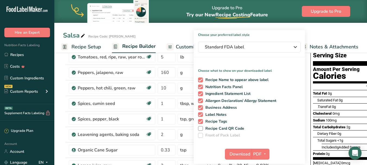
scroll to position [43, 0]
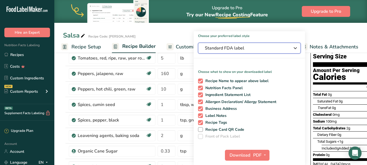
click at [295, 47] on icon "button" at bounding box center [295, 48] width 7 height 10
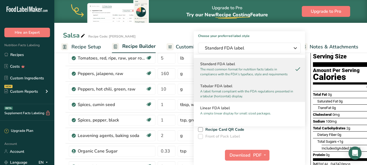
click at [234, 85] on h2 "Tabular FDA label" at bounding box center [249, 86] width 98 height 6
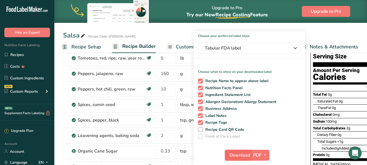
click at [238, 156] on span "Download" at bounding box center [239, 155] width 21 height 7
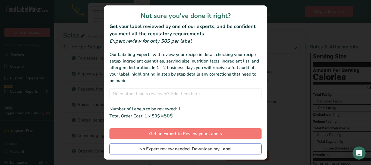
click at [223, 148] on span "No Expert review needed. Download my Label" at bounding box center [185, 148] width 92 height 7
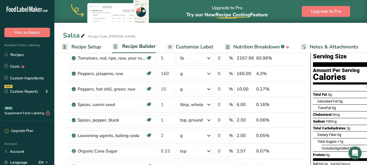
scroll to position [0, 0]
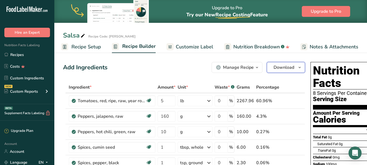
click at [299, 68] on icon "button" at bounding box center [299, 67] width 4 height 7
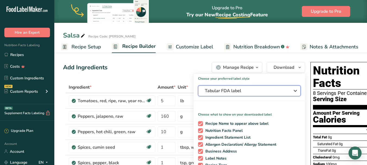
click at [273, 89] on span "Tabular FDA label" at bounding box center [245, 90] width 81 height 7
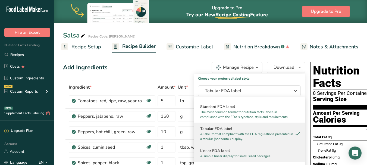
click at [221, 155] on p "A simple linear display for small sized packages." at bounding box center [246, 155] width 93 height 5
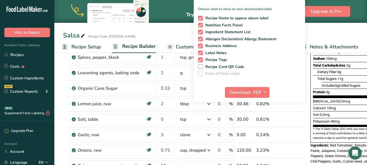
scroll to position [117, 0]
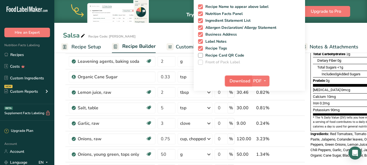
click at [236, 79] on span "Download" at bounding box center [239, 81] width 21 height 7
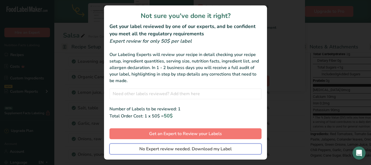
click at [210, 146] on span "No Expert review needed. Download my Label" at bounding box center [185, 148] width 92 height 7
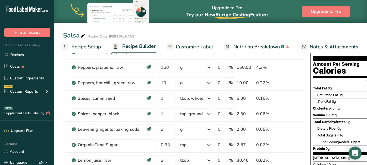
scroll to position [0, 0]
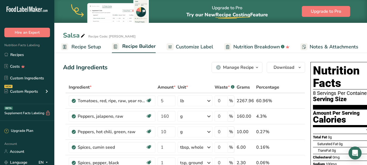
click at [257, 67] on icon "button" at bounding box center [257, 67] width 4 height 7
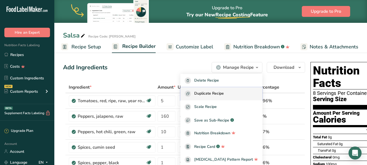
click at [222, 93] on span "Duplicate Recipe" at bounding box center [209, 93] width 30 height 6
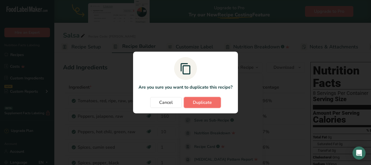
click at [206, 101] on span "Duplicate" at bounding box center [202, 102] width 19 height 7
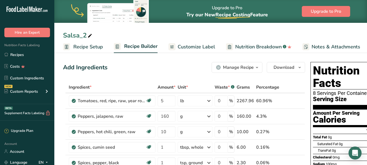
click at [79, 46] on span "Recipe Setup" at bounding box center [88, 46] width 30 height 7
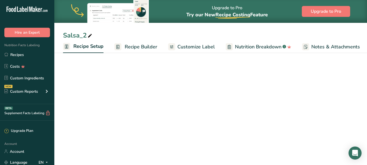
scroll to position [0, 2]
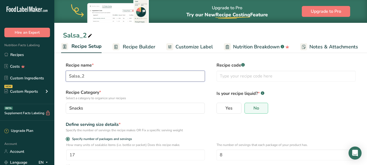
click at [104, 77] on input "Salsa_2" at bounding box center [135, 76] width 139 height 11
type input "Salsa_Pineapple"
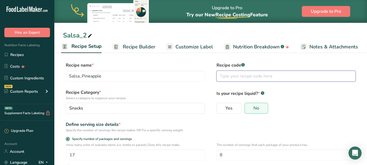
click at [237, 79] on input "text" at bounding box center [285, 76] width 139 height 11
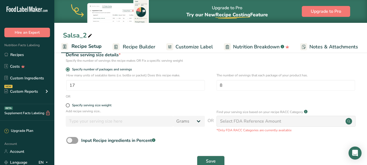
scroll to position [69, 0]
type input "Pin-Sal"
click at [211, 160] on span "Save" at bounding box center [211, 161] width 10 height 7
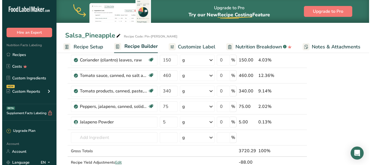
scroll to position [227, 0]
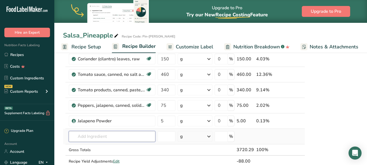
click at [118, 136] on input "text" at bounding box center [112, 136] width 87 height 11
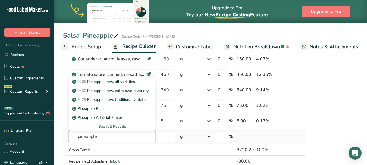
type input "pineapple"
click at [112, 126] on div "See full Results" at bounding box center [112, 126] width 78 height 6
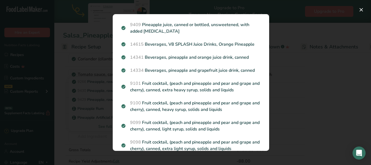
scroll to position [297, 0]
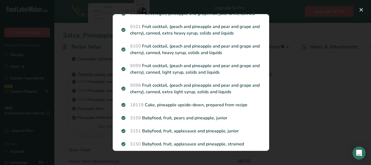
click at [273, 83] on div "Search Results 9266 Pineapple, raw, all varieties 9430 Pineapple, raw, extra sw…" at bounding box center [191, 82] width 174 height 154
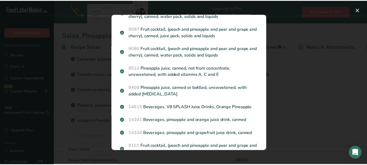
scroll to position [0, 0]
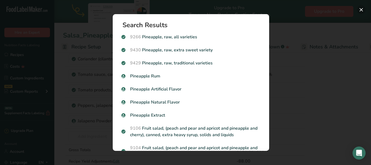
click at [363, 9] on button "Search results modal" at bounding box center [361, 9] width 9 height 9
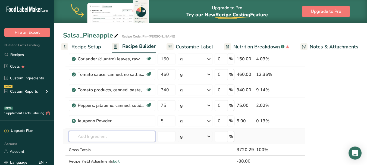
click at [118, 138] on input "text" at bounding box center [112, 136] width 87 height 11
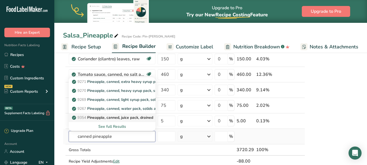
type input "canned pineapple"
click at [116, 117] on p "9354 Pineapple, canned, juice pack, drained" at bounding box center [113, 118] width 80 height 6
type input "Pineapple, canned, juice pack, drained"
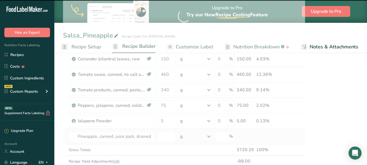
type input "0"
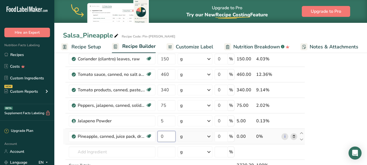
click at [168, 135] on input "0" at bounding box center [166, 136] width 18 height 11
type input "40"
click at [211, 136] on div "Ingredient * Amount * Unit * Waste * .a-a{fill:#347362;}.b-a{fill:#fff;} Grams …" at bounding box center [184, 24] width 242 height 340
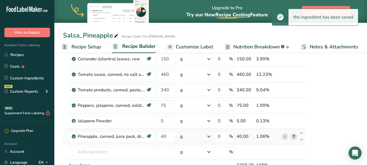
click at [209, 136] on icon at bounding box center [208, 136] width 7 height 10
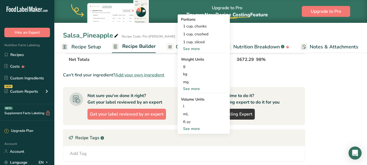
scroll to position [357, 0]
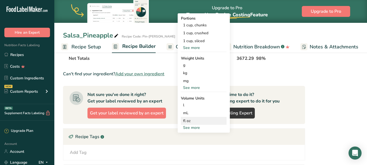
click at [191, 121] on div "fl oz" at bounding box center [203, 121] width 41 height 6
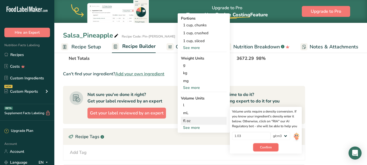
click at [265, 145] on span "Confirm" at bounding box center [266, 147] width 12 height 5
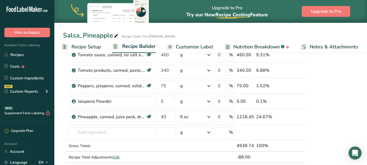
scroll to position [248, 0]
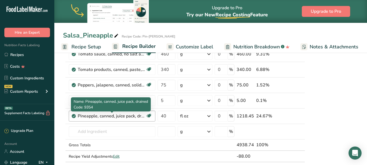
click at [110, 116] on div "Pineapple, canned, juice pack, drained" at bounding box center [112, 116] width 68 height 7
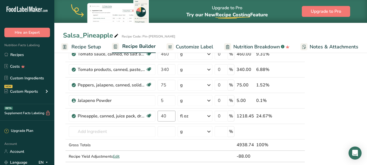
drag, startPoint x: 115, startPoint y: 115, endPoint x: 171, endPoint y: 112, distance: 55.8
click at [171, 112] on tr "Pineapple, canned, juice pack, drained Dairy free Gluten free Vegan Vegetarian …" at bounding box center [183, 115] width 241 height 15
click at [89, 131] on input "text" at bounding box center [112, 131] width 87 height 11
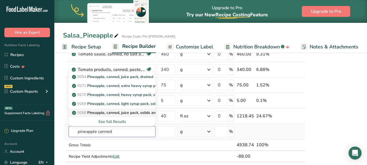
type input "pineapple canned"
click at [114, 113] on p "9268 Pineapple, canned, juice pack, solids and liquids" at bounding box center [121, 113] width 97 height 6
type input "Pineapple, canned, juice pack, solids and liquids"
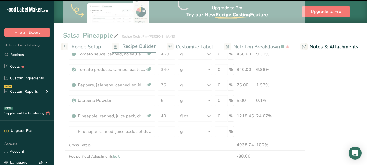
type input "0"
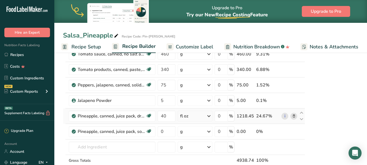
click at [293, 115] on icon at bounding box center [294, 116] width 4 height 6
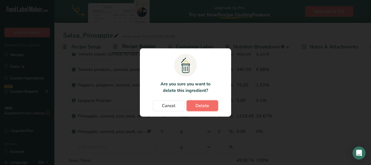
click at [205, 104] on span "Delete" at bounding box center [202, 105] width 14 height 7
type input "0"
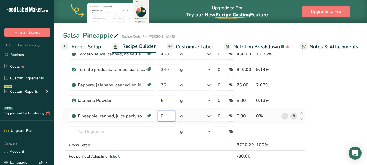
click at [166, 118] on input "0" at bounding box center [166, 115] width 18 height 11
type input "40"
click at [210, 114] on div "Ingredient * Amount * Unit * Waste * .a-a{fill:#347362;}.b-a{fill:#fff;} Grams …" at bounding box center [184, 4] width 242 height 340
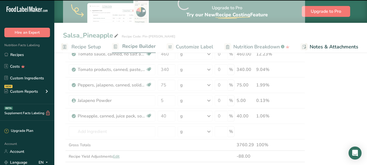
click at [208, 116] on icon at bounding box center [208, 116] width 7 height 10
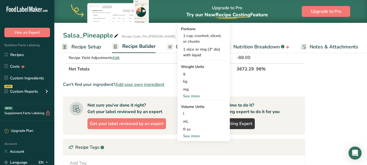
scroll to position [347, 0]
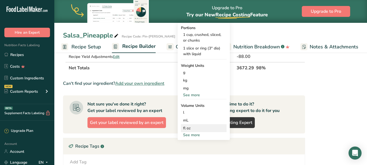
click at [186, 128] on div "fl oz" at bounding box center [203, 128] width 41 height 6
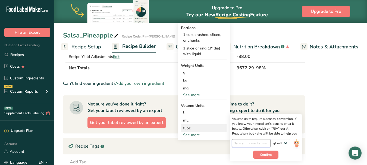
click at [240, 144] on input "number" at bounding box center [251, 143] width 39 height 8
type input "1.1"
click at [261, 153] on span "Confirm" at bounding box center [266, 154] width 12 height 5
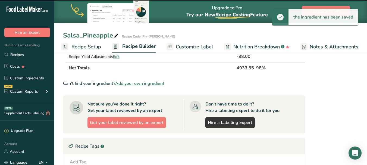
scroll to position [305, 0]
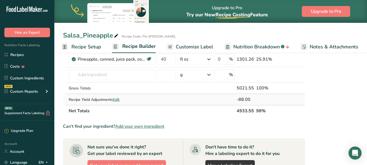
click at [117, 101] on span "Edit" at bounding box center [116, 99] width 7 height 5
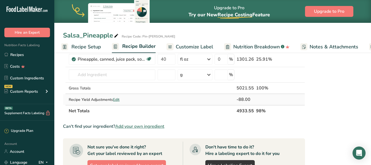
select select "0"
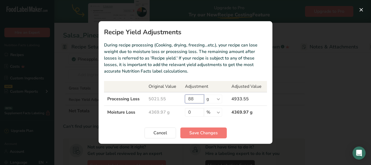
click at [195, 100] on input "88" at bounding box center [194, 98] width 19 height 9
type input "8"
type input "27"
click at [201, 131] on span "Save Changes" at bounding box center [203, 132] width 28 height 7
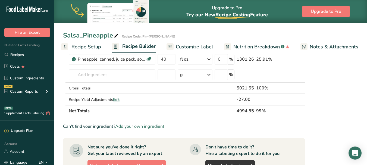
click at [89, 46] on span "Recipe Setup" at bounding box center [86, 46] width 30 height 7
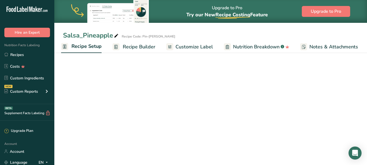
scroll to position [83, 0]
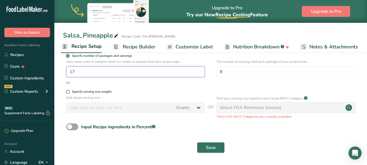
click at [79, 70] on input "17" at bounding box center [135, 71] width 138 height 11
type input "1"
type input "22"
click at [207, 146] on span "Save" at bounding box center [211, 147] width 10 height 7
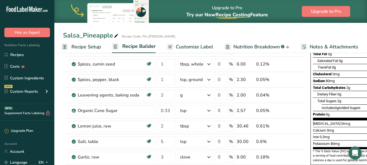
click at [349, 77] on div "Sodium 80mg 3%" at bounding box center [352, 80] width 78 height 7
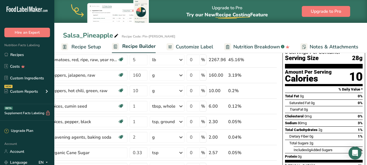
scroll to position [43, 0]
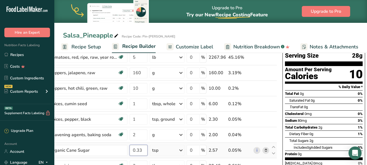
click at [143, 147] on input "0.33" at bounding box center [138, 150] width 18 height 11
type input "0"
type input "1"
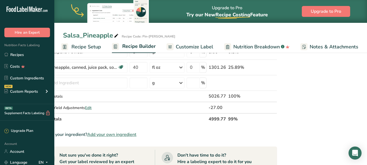
scroll to position [295, 0]
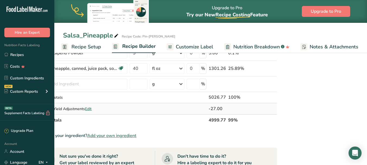
click at [88, 109] on span "Edit" at bounding box center [88, 108] width 7 height 5
select select "0"
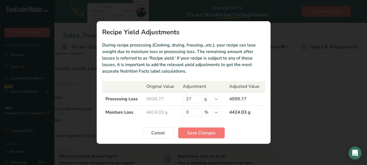
scroll to position [0, 24]
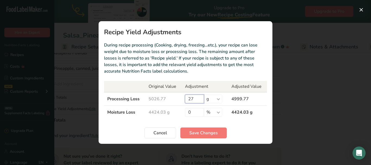
click at [196, 99] on input "27" at bounding box center [194, 98] width 19 height 9
type input "2"
type input "32"
click at [210, 131] on span "Save Changes" at bounding box center [203, 132] width 28 height 7
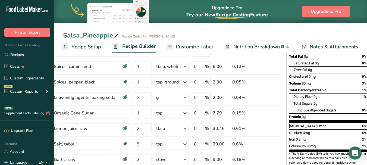
scroll to position [23, 0]
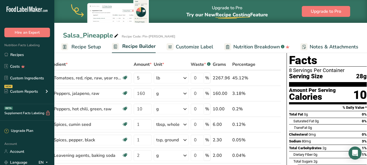
click at [91, 48] on span "Recipe Setup" at bounding box center [86, 46] width 30 height 7
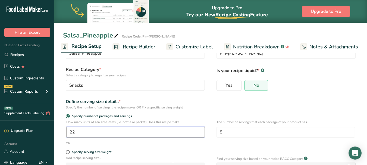
click at [83, 132] on input "22" at bounding box center [135, 131] width 138 height 11
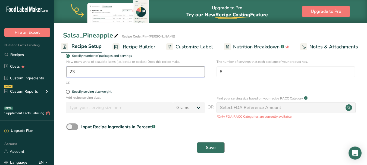
type input "23"
click at [202, 150] on button "Save" at bounding box center [211, 147] width 28 height 11
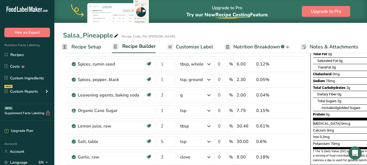
click at [336, 97] on div "Total Sugars 2g" at bounding box center [353, 100] width 73 height 7
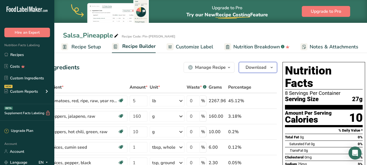
click at [260, 69] on span "Download" at bounding box center [255, 67] width 21 height 7
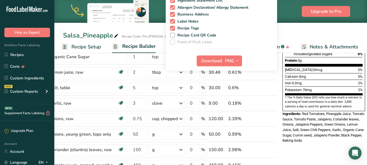
scroll to position [136, 0]
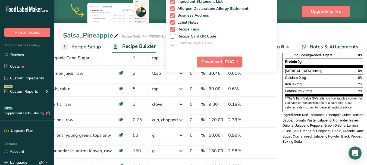
click at [237, 60] on icon "button" at bounding box center [237, 61] width 4 height 7
click at [213, 62] on span "Download" at bounding box center [211, 62] width 21 height 7
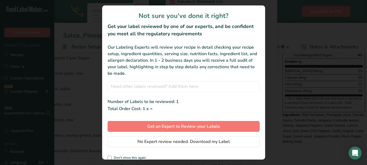
scroll to position [0, 24]
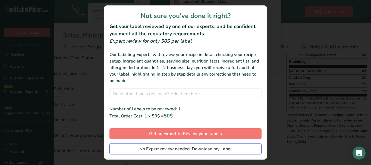
click at [195, 149] on span "No Expert review needed. Download my Label" at bounding box center [185, 148] width 92 height 7
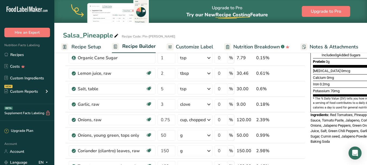
scroll to position [0, 0]
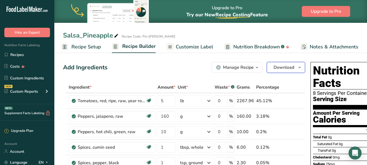
click at [300, 68] on icon "button" at bounding box center [299, 67] width 4 height 7
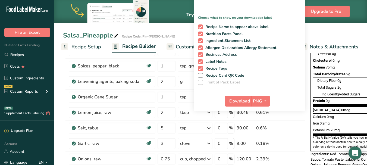
scroll to position [98, 0]
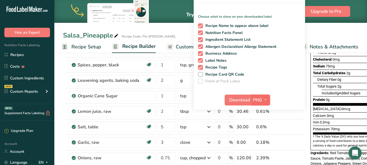
click at [266, 97] on icon "button" at bounding box center [265, 99] width 4 height 7
click at [265, 118] on link "BMP" at bounding box center [260, 119] width 17 height 9
click at [236, 100] on span "Download" at bounding box center [239, 100] width 21 height 7
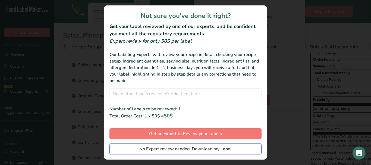
click at [227, 149] on span "No Expert review needed. Download my Label" at bounding box center [185, 148] width 92 height 7
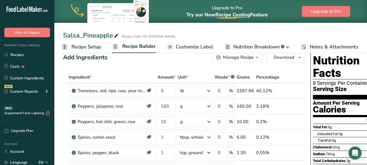
scroll to position [0, 0]
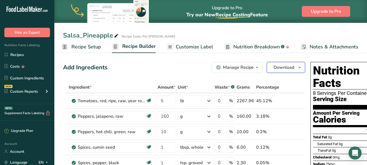
click at [299, 62] on button "Download" at bounding box center [286, 67] width 38 height 11
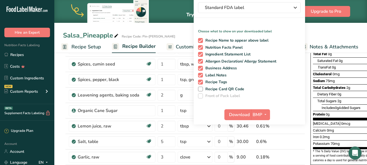
scroll to position [87, 0]
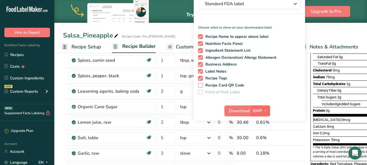
click at [265, 111] on icon "button" at bounding box center [265, 110] width 4 height 7
click at [262, 150] on link "PDF" at bounding box center [260, 148] width 17 height 9
click at [234, 109] on span "Download" at bounding box center [239, 110] width 21 height 7
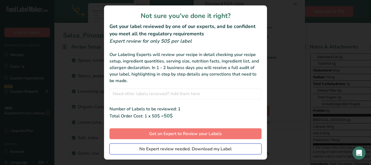
click at [231, 150] on button "No Expert review needed. Download my Label" at bounding box center [185, 148] width 152 height 11
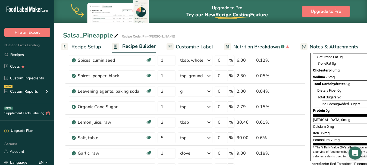
scroll to position [0, 0]
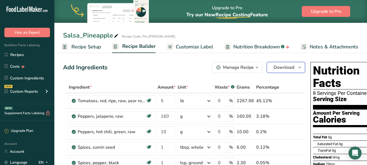
click at [286, 69] on span "Download" at bounding box center [283, 67] width 21 height 7
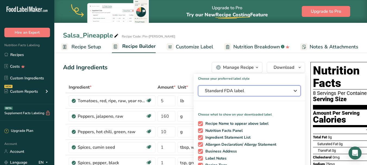
click at [266, 88] on span "Standard FDA label" at bounding box center [245, 90] width 81 height 7
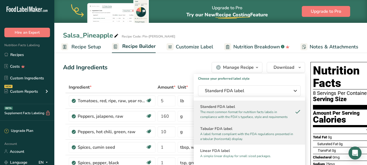
click at [231, 128] on h2 "Tabular FDA label" at bounding box center [249, 129] width 98 height 6
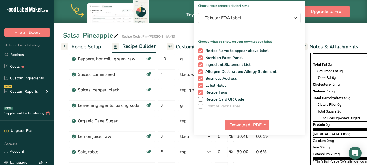
scroll to position [74, 0]
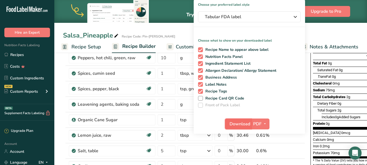
click at [235, 126] on span "Download" at bounding box center [239, 124] width 21 height 7
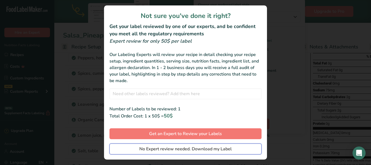
click at [210, 147] on span "No Expert review needed. Download my Label" at bounding box center [185, 148] width 92 height 7
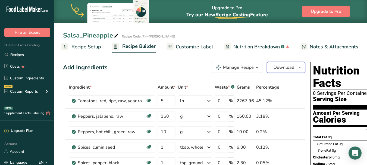
click at [284, 68] on span "Download" at bounding box center [283, 67] width 21 height 7
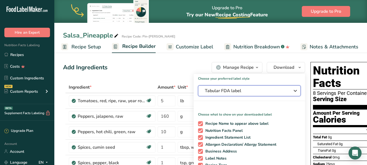
click at [250, 90] on span "Tabular FDA label" at bounding box center [245, 90] width 81 height 7
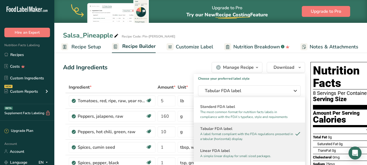
click at [232, 150] on h2 "Linear FDA label" at bounding box center [249, 151] width 98 height 6
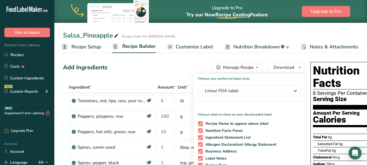
scroll to position [144, 0]
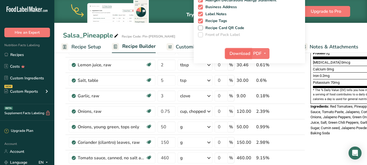
click at [233, 54] on span "Download" at bounding box center [239, 53] width 21 height 7
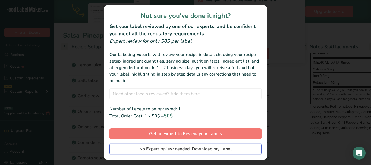
click at [192, 148] on span "No Expert review needed. Download my Label" at bounding box center [185, 148] width 92 height 7
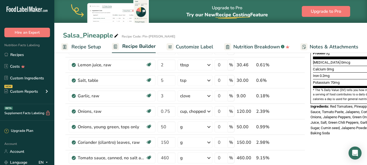
scroll to position [0, 0]
